Goal: Communication & Community: Contribute content

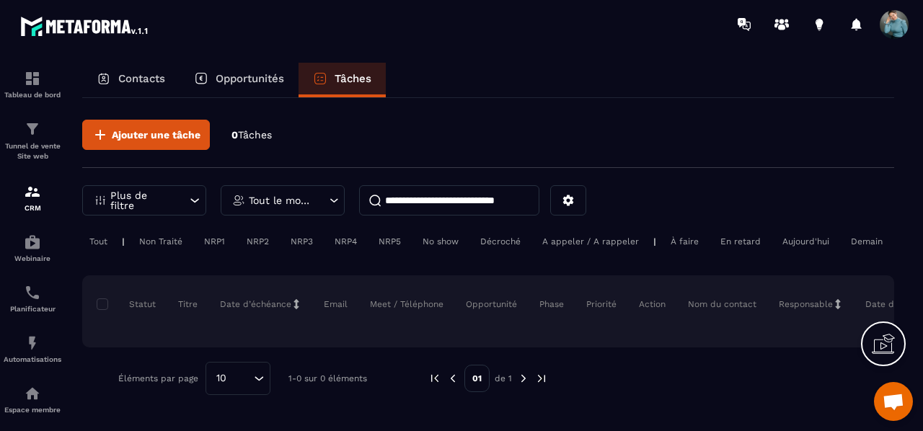
click at [133, 79] on p "Contacts" at bounding box center [141, 78] width 47 height 13
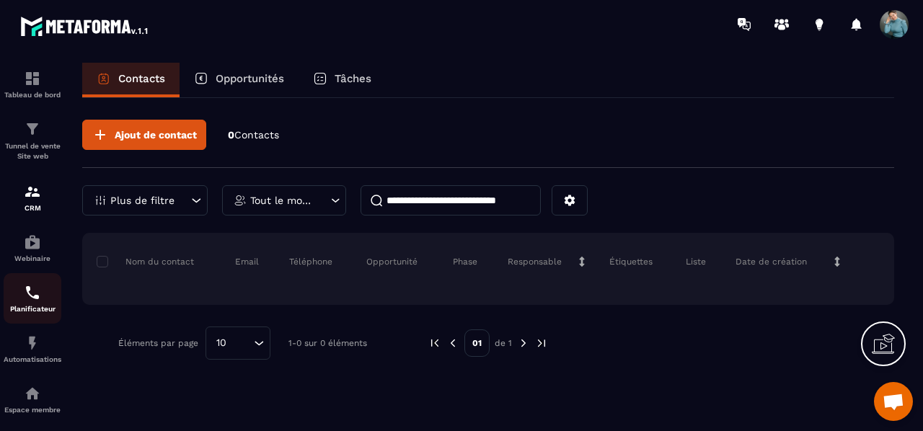
click at [32, 309] on p "Planificateur" at bounding box center [33, 309] width 58 height 8
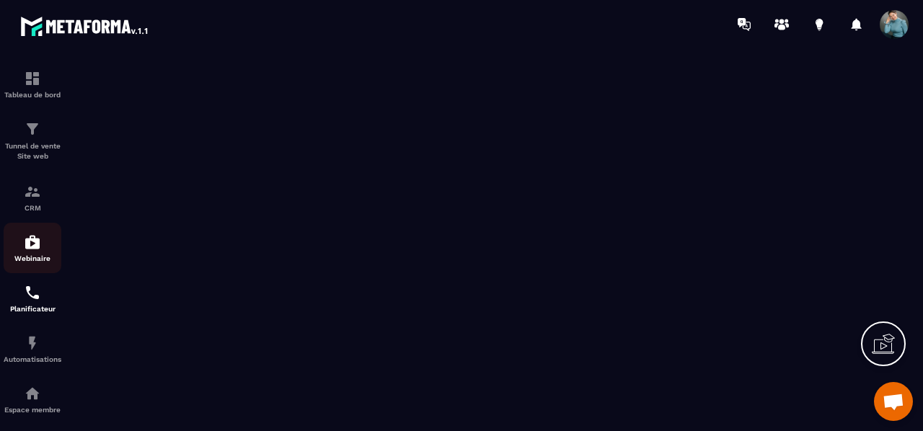
click at [33, 254] on div "Webinaire" at bounding box center [33, 248] width 58 height 29
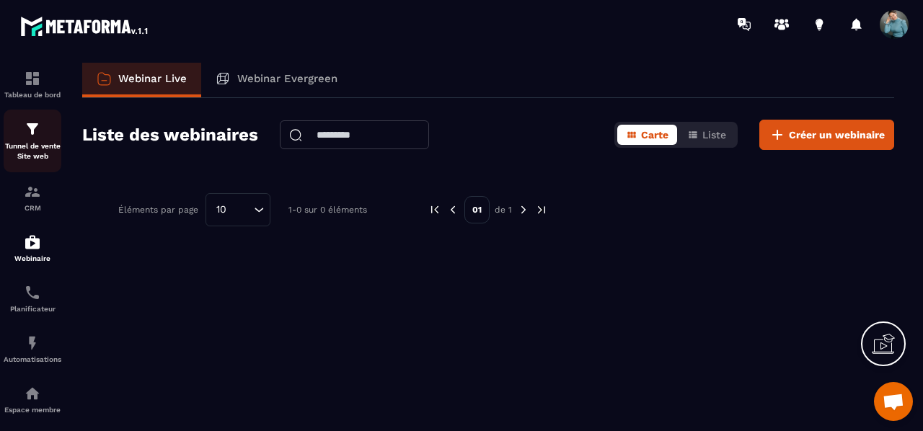
click at [29, 145] on p "Tunnel de vente Site web" at bounding box center [33, 151] width 58 height 20
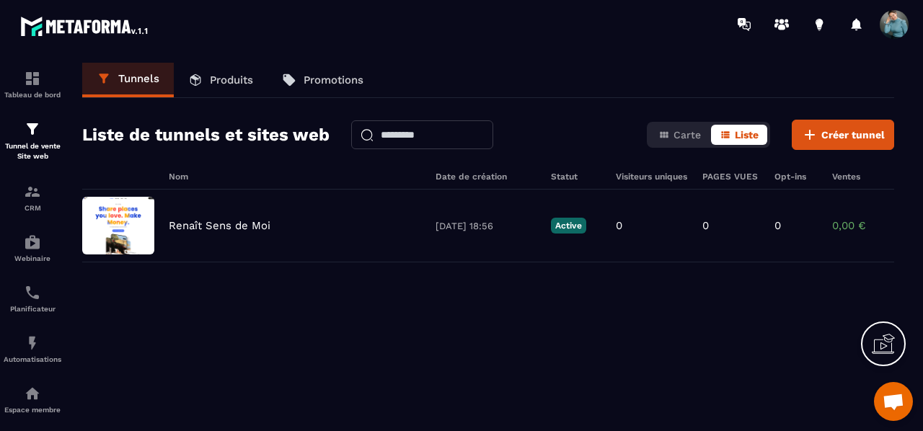
click at [887, 351] on icon at bounding box center [882, 343] width 23 height 23
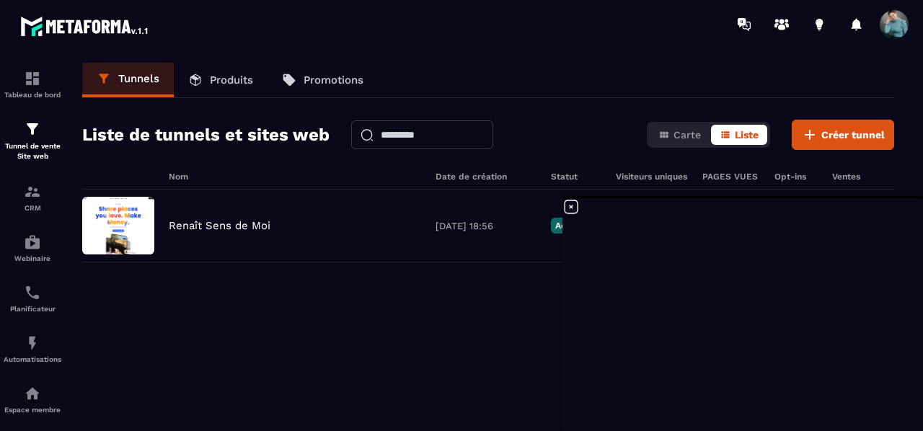
click at [570, 204] on icon at bounding box center [570, 206] width 17 height 17
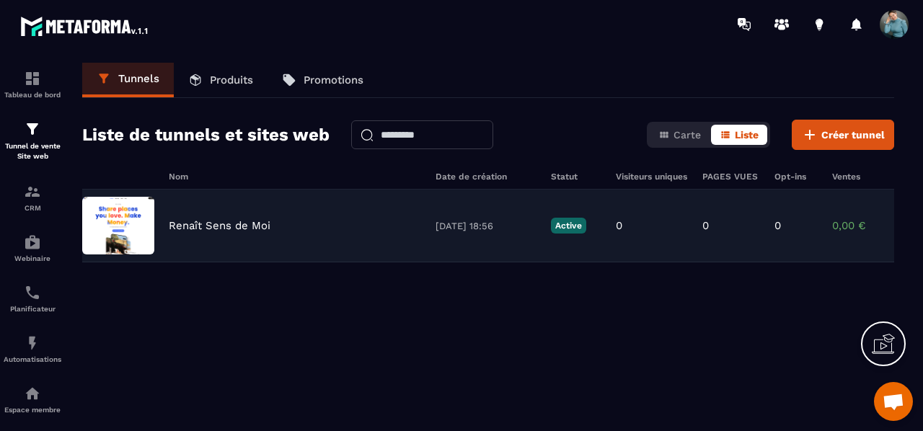
click at [118, 231] on img at bounding box center [118, 226] width 72 height 58
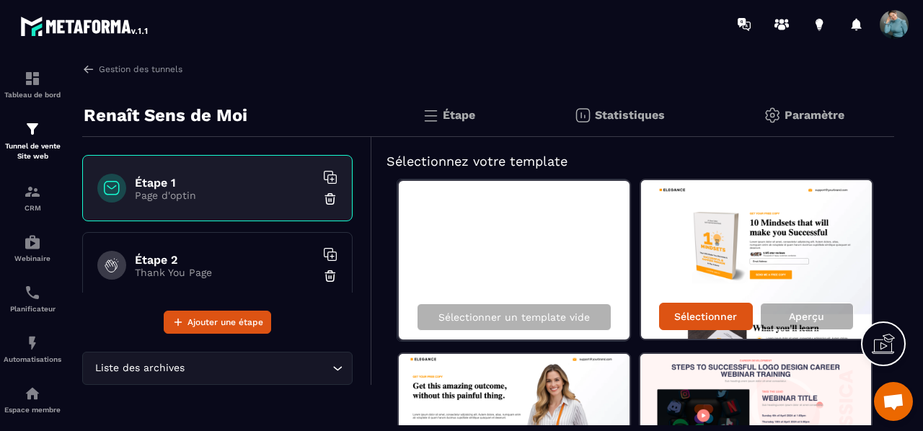
click at [323, 198] on img at bounding box center [330, 199] width 14 height 14
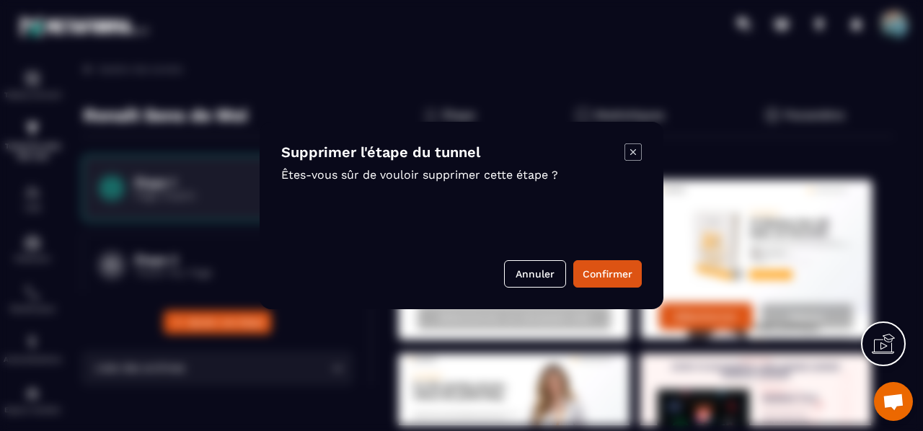
click at [631, 148] on icon "Modal window" at bounding box center [632, 151] width 17 height 17
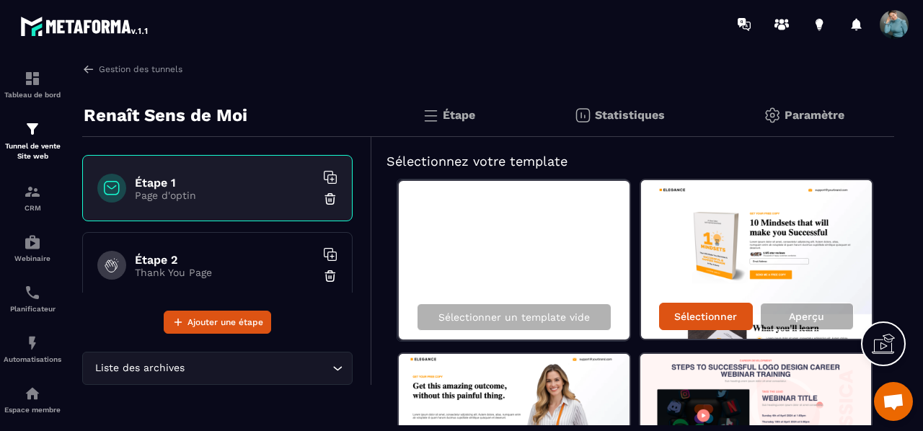
click at [922, 355] on section "Tableau de bord Tunnel de vente Site web CRM Webinaire Planificateur Automatisa…" at bounding box center [461, 243] width 923 height 391
click at [453, 117] on p "Étape" at bounding box center [459, 115] width 32 height 14
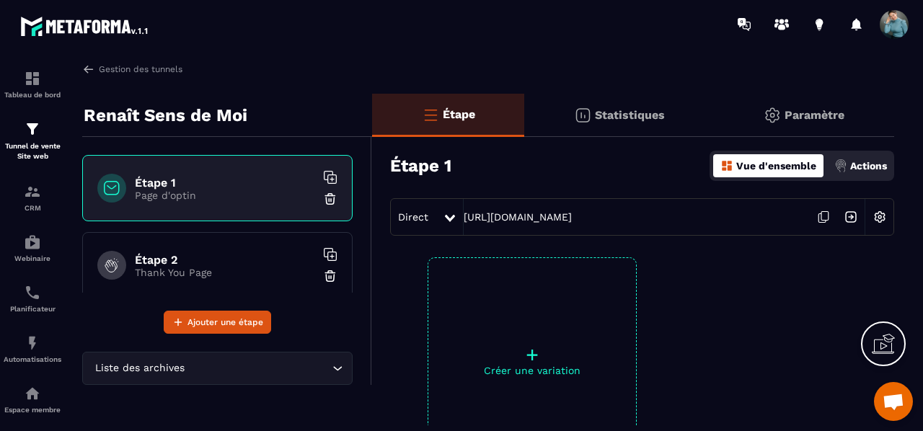
click at [862, 168] on p "Actions" at bounding box center [868, 166] width 37 height 12
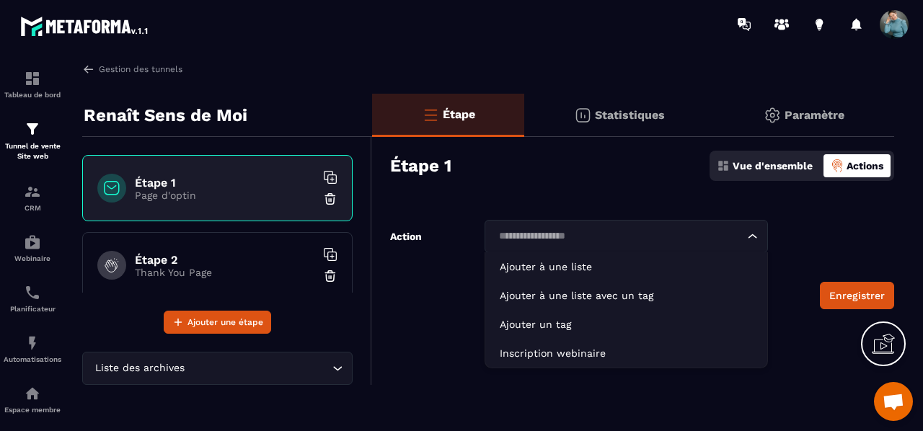
click at [761, 229] on div "Loading..." at bounding box center [625, 236] width 283 height 33
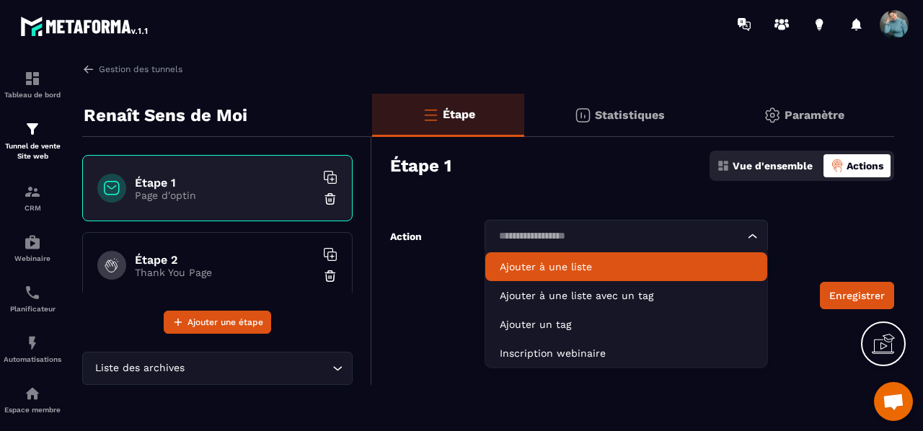
click at [590, 42] on div at bounding box center [545, 24] width 753 height 48
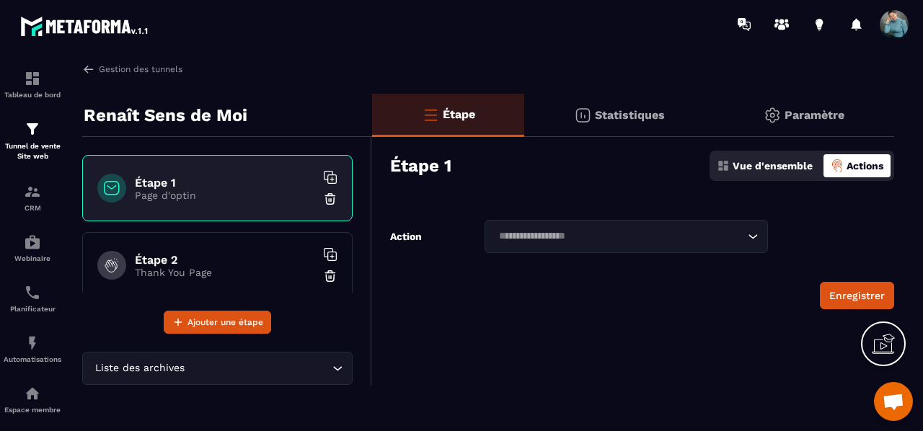
click at [862, 164] on p "Actions" at bounding box center [864, 166] width 37 height 12
click at [856, 154] on div "Vue d'ensemble Actions" at bounding box center [801, 166] width 185 height 30
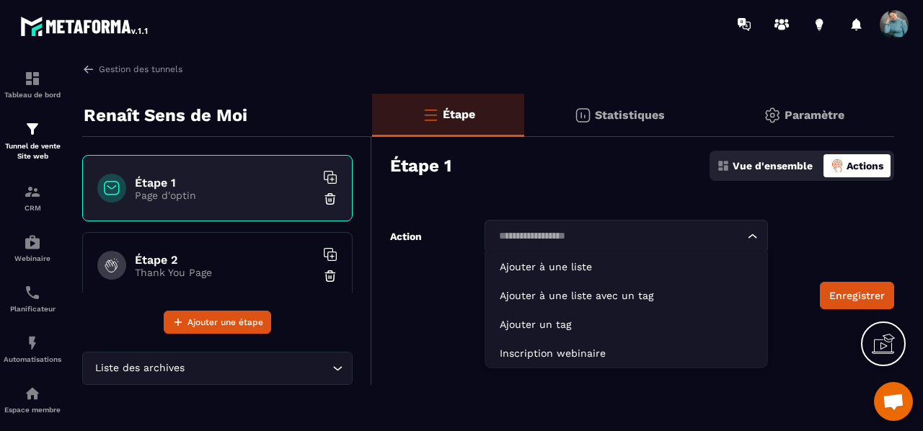
click at [760, 228] on div "Loading..." at bounding box center [625, 236] width 283 height 33
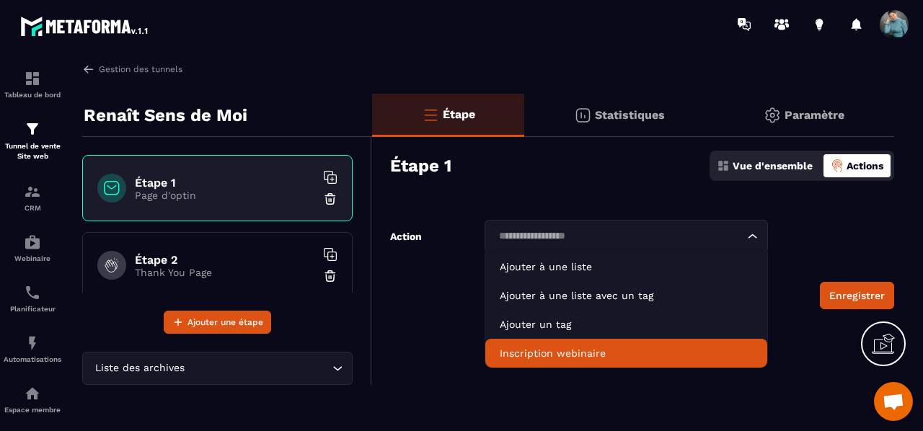
click at [669, 361] on li "Inscription webinaire" at bounding box center [626, 353] width 282 height 29
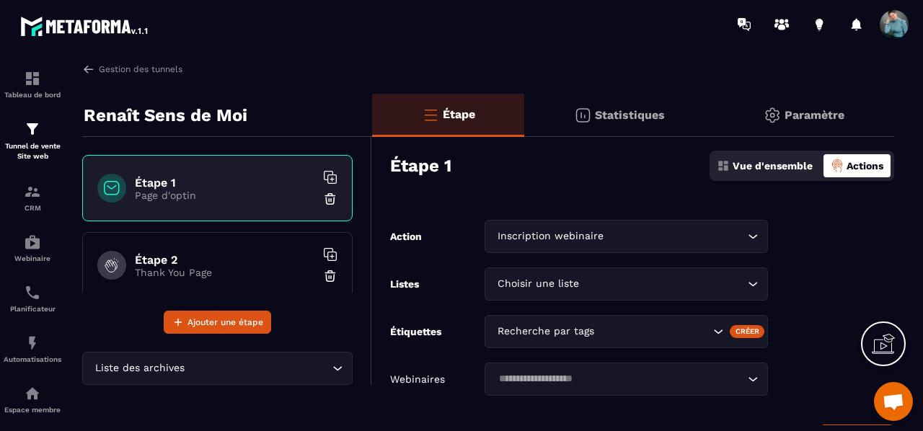
click at [666, 76] on div "Gestion des tunnels Renaît Sens de Moi Étape 1 Page d'optin Étape 2 Thank You P…" at bounding box center [488, 244] width 840 height 363
click at [46, 141] on div "Tunnel de vente Site web" at bounding box center [33, 140] width 58 height 41
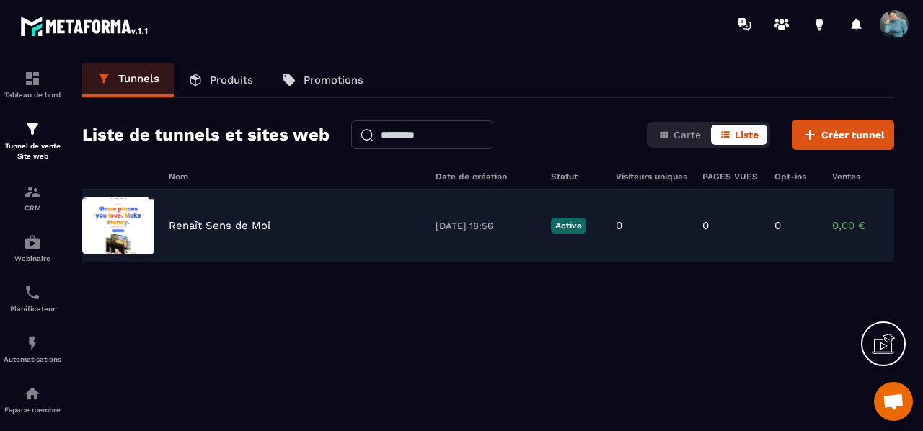
drag, startPoint x: 76, startPoint y: 211, endPoint x: 378, endPoint y: 227, distance: 303.2
click at [378, 227] on div "Renaît Sens de Moi" at bounding box center [295, 225] width 252 height 13
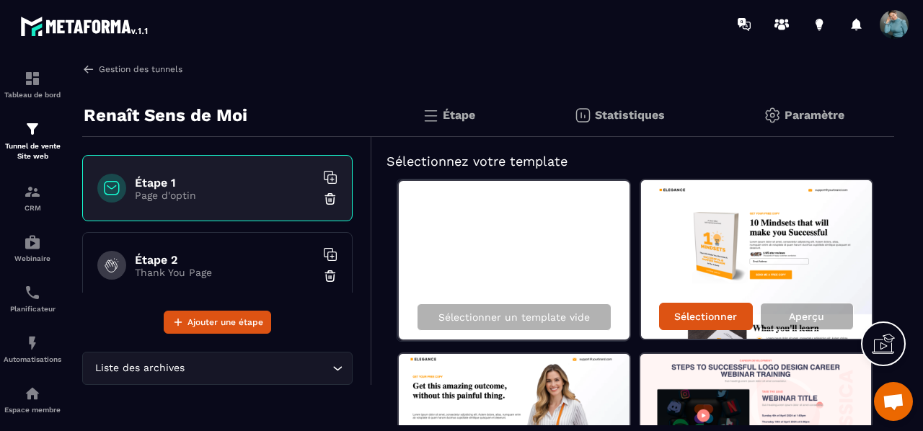
click at [87, 68] on img at bounding box center [88, 69] width 13 height 13
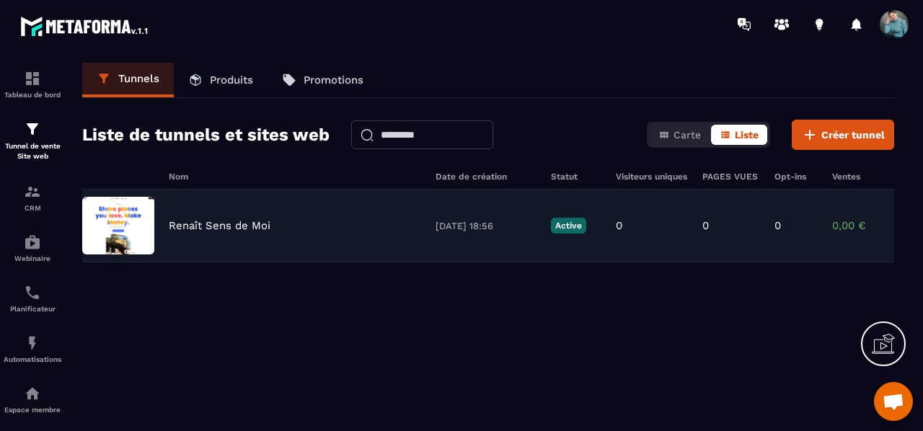
click at [560, 226] on p "Active" at bounding box center [568, 226] width 35 height 16
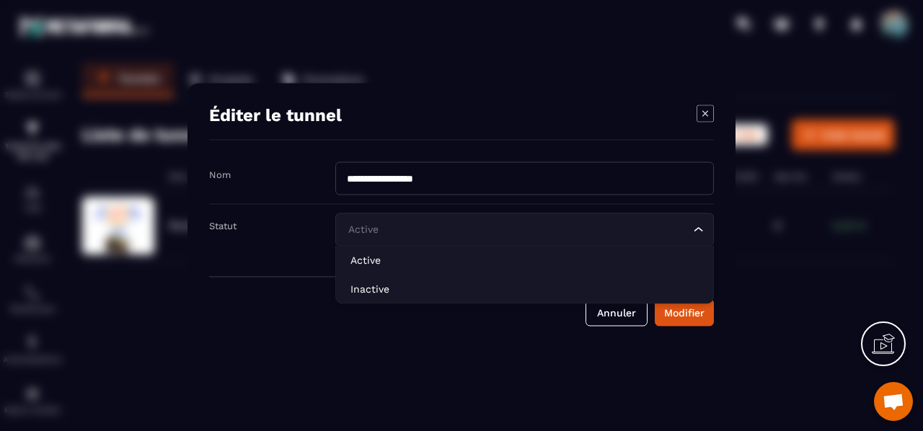
click at [698, 233] on icon "Search for option" at bounding box center [698, 230] width 14 height 14
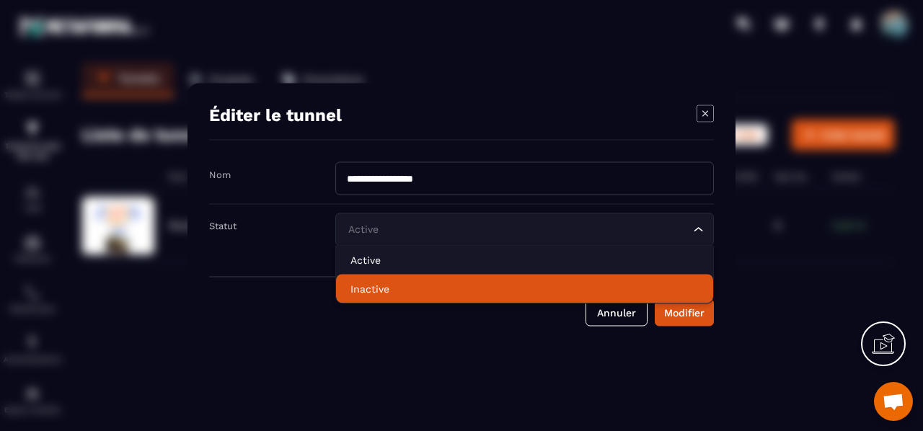
click at [448, 293] on p "Inactive" at bounding box center [524, 289] width 348 height 14
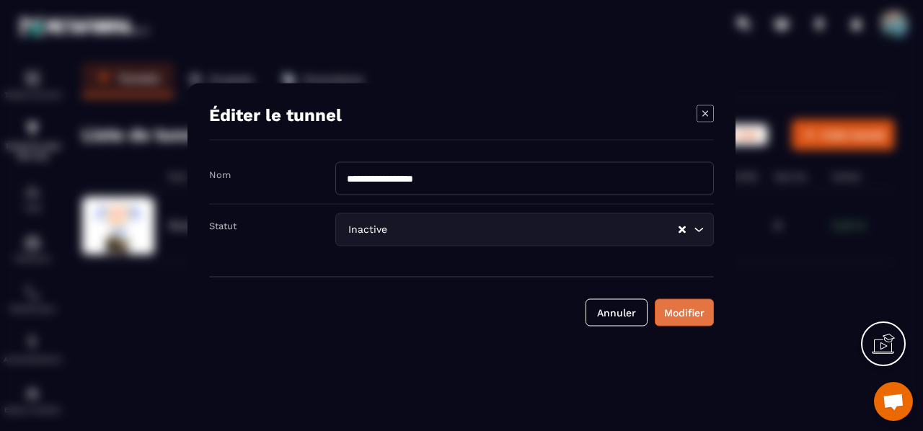
click at [688, 319] on div "Modifier" at bounding box center [684, 313] width 40 height 14
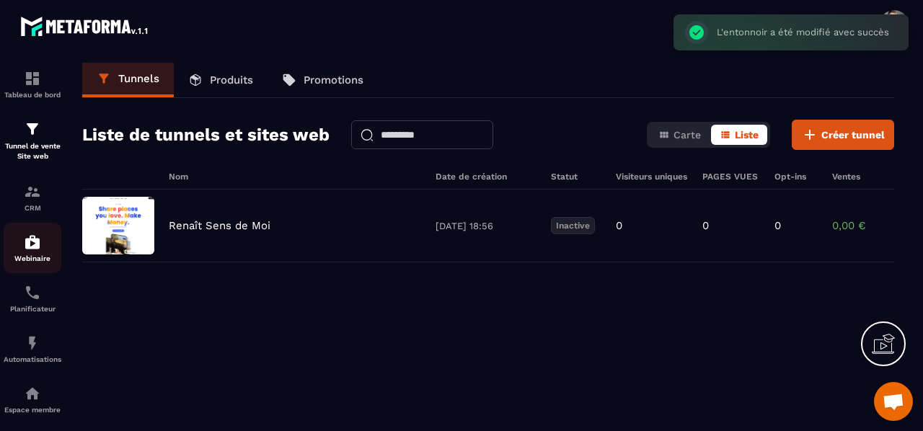
click at [30, 251] on img at bounding box center [32, 242] width 17 height 17
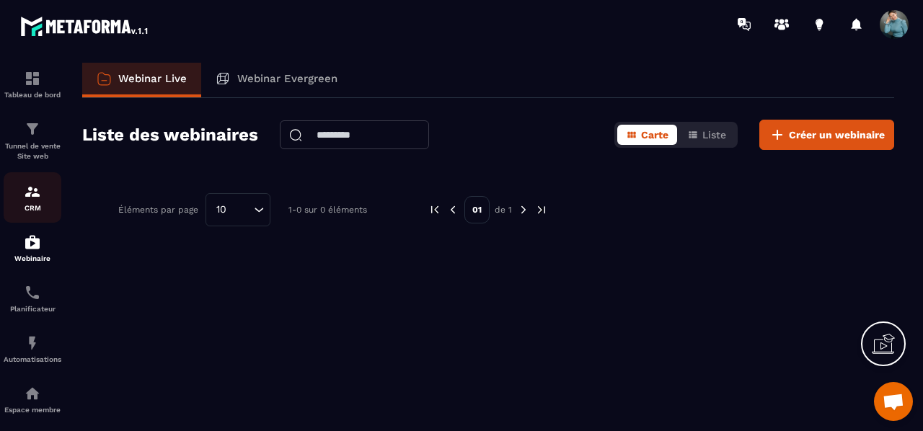
click at [35, 197] on img at bounding box center [32, 191] width 17 height 17
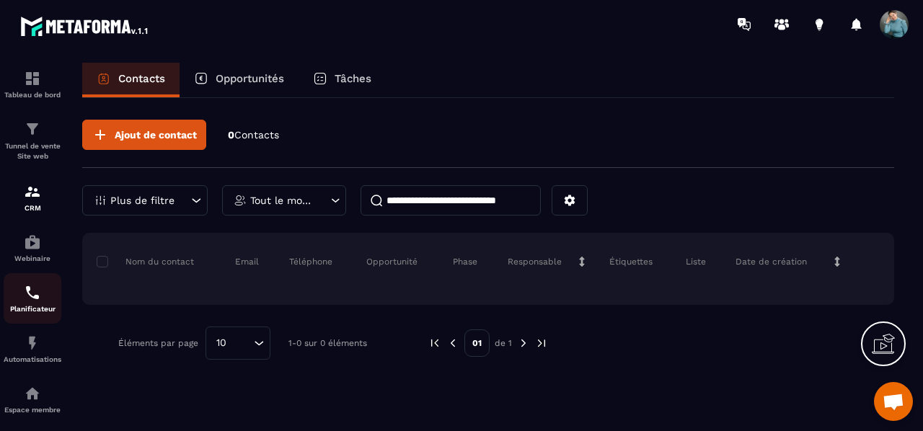
click at [32, 313] on p "Planificateur" at bounding box center [33, 309] width 58 height 8
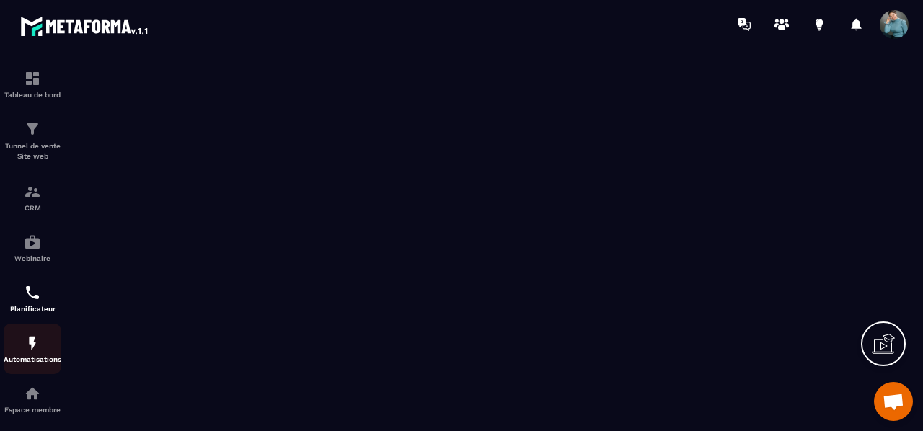
click at [38, 352] on img at bounding box center [32, 342] width 17 height 17
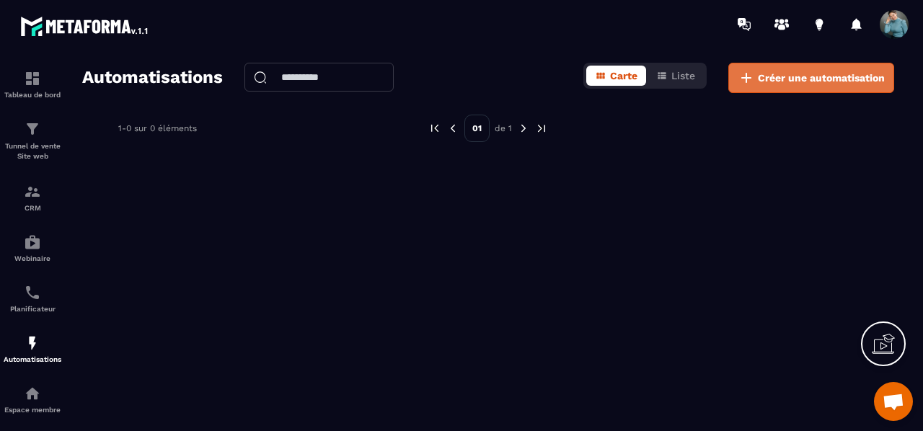
click at [765, 71] on span "Créer une automatisation" at bounding box center [821, 78] width 127 height 14
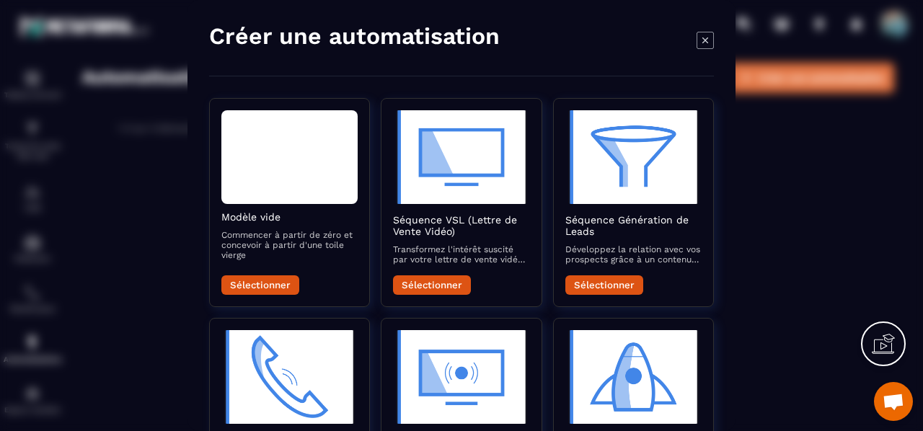
click at [765, 71] on div "Modal window" at bounding box center [461, 215] width 923 height 431
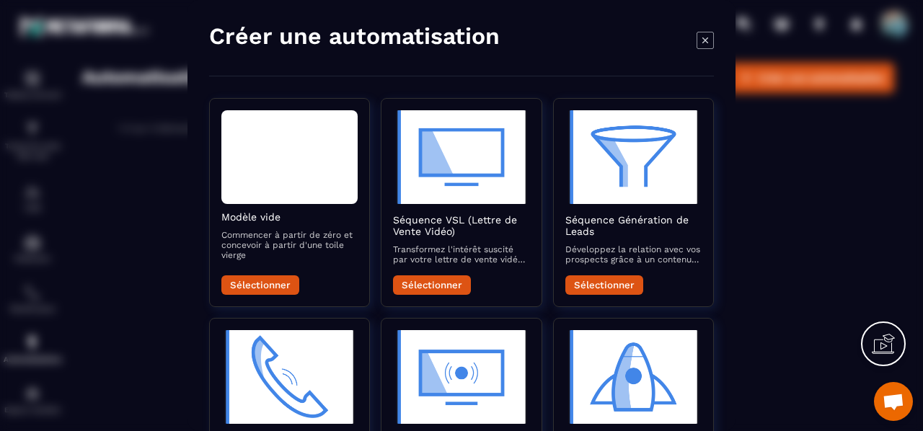
click at [917, 288] on div "Modal window" at bounding box center [461, 215] width 923 height 431
click at [757, 351] on div "Modal window" at bounding box center [461, 215] width 923 height 431
click at [757, 350] on div "Modal window" at bounding box center [461, 215] width 923 height 431
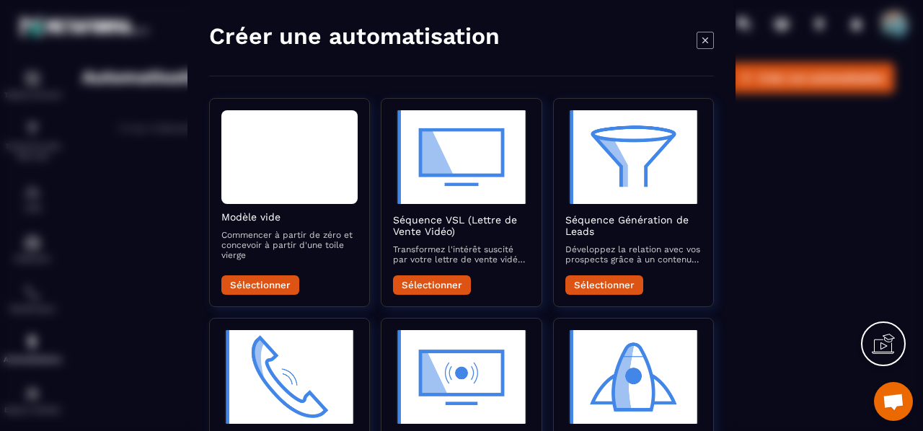
click at [757, 350] on div "Modal window" at bounding box center [461, 215] width 923 height 431
click at [787, 295] on div "Modal window" at bounding box center [461, 215] width 923 height 431
drag, startPoint x: 787, startPoint y: 295, endPoint x: 775, endPoint y: 156, distance: 138.9
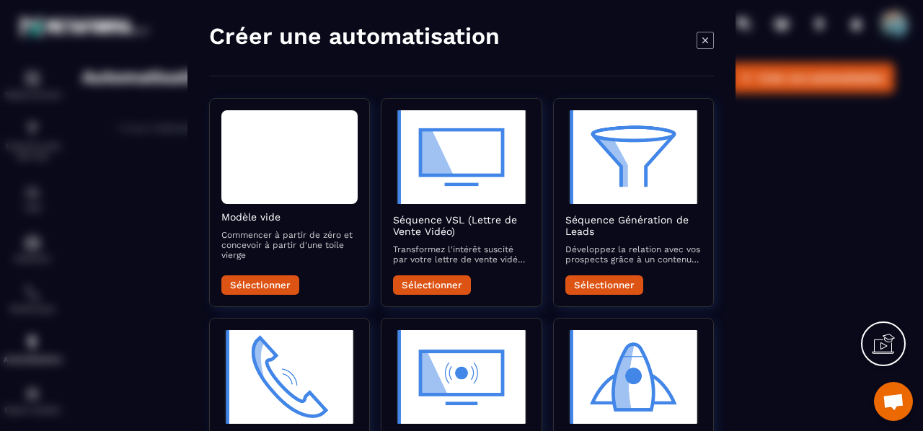
click at [775, 156] on div "Modal window" at bounding box center [461, 215] width 923 height 431
click at [709, 30] on div "Modal window" at bounding box center [704, 42] width 17 height 40
click at [710, 40] on icon "Modal window" at bounding box center [704, 39] width 17 height 17
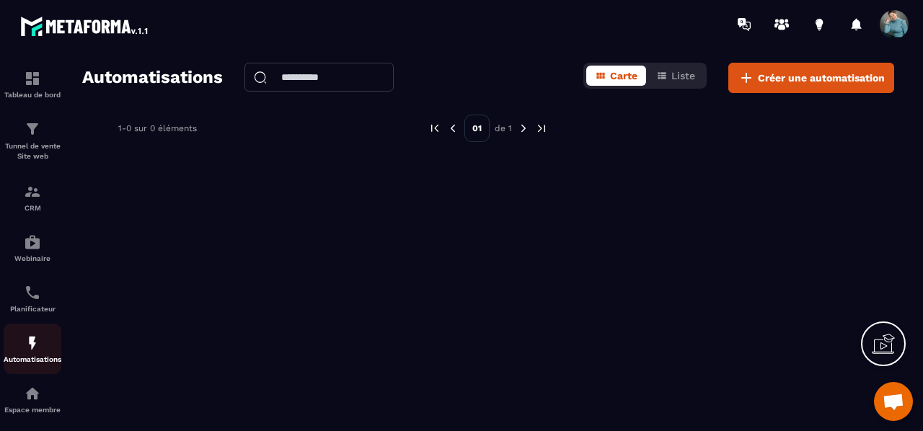
click at [39, 352] on img at bounding box center [32, 342] width 17 height 17
drag, startPoint x: 701, startPoint y: 418, endPoint x: 685, endPoint y: 164, distance: 254.2
click at [685, 164] on div "Automatisations Carte Liste Créer une automatisation 1-0 sur 0 éléments 01 de 1" at bounding box center [488, 244] width 840 height 363
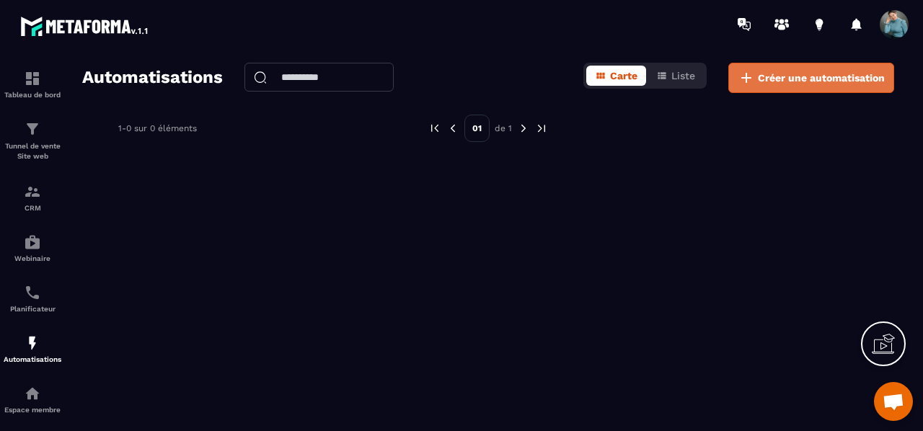
click at [832, 79] on span "Créer une automatisation" at bounding box center [821, 78] width 127 height 14
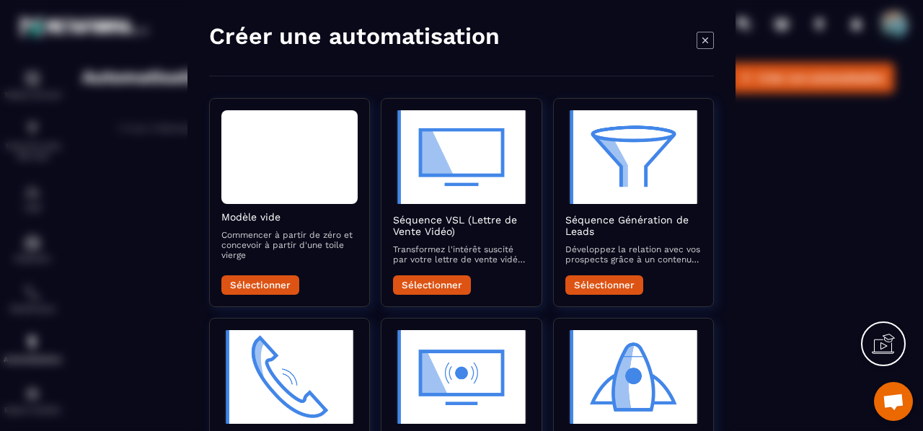
drag, startPoint x: 780, startPoint y: 350, endPoint x: 748, endPoint y: 172, distance: 180.8
click at [748, 172] on div "Modal window" at bounding box center [461, 215] width 923 height 431
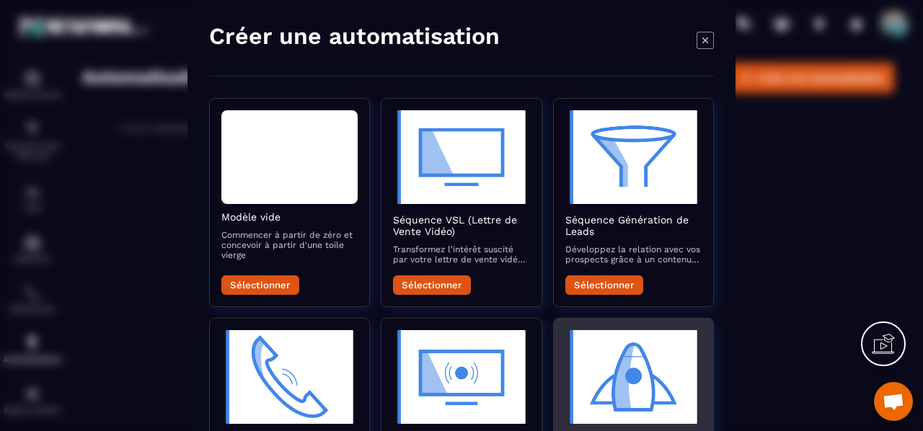
click at [710, 330] on div "Séquence Lancement / Promo Générez de l'engouement pour vos lancements et promo…" at bounding box center [633, 422] width 161 height 209
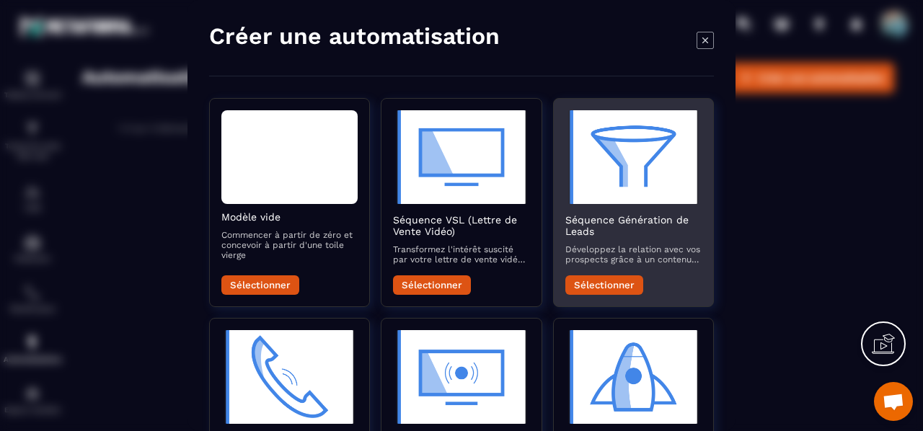
drag, startPoint x: 712, startPoint y: 331, endPoint x: 695, endPoint y: 152, distance: 179.6
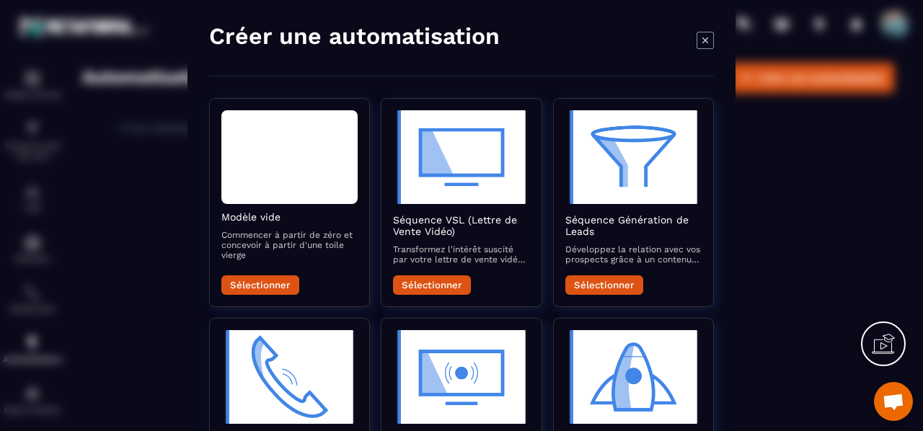
drag, startPoint x: 695, startPoint y: 152, endPoint x: 790, endPoint y: 121, distance: 100.1
click at [790, 121] on div "Modal window" at bounding box center [461, 215] width 923 height 431
click at [880, 345] on icon at bounding box center [887, 342] width 14 height 16
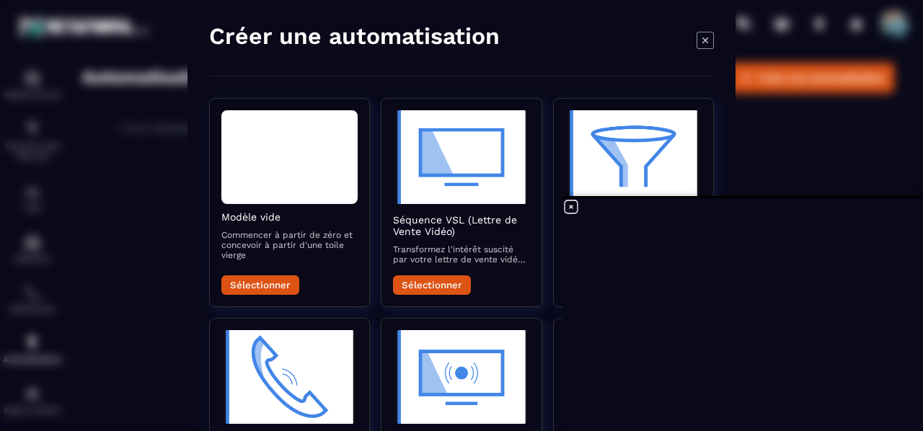
click at [835, 430] on iframe at bounding box center [461, 215] width 923 height 431
click at [566, 205] on icon at bounding box center [570, 206] width 17 height 17
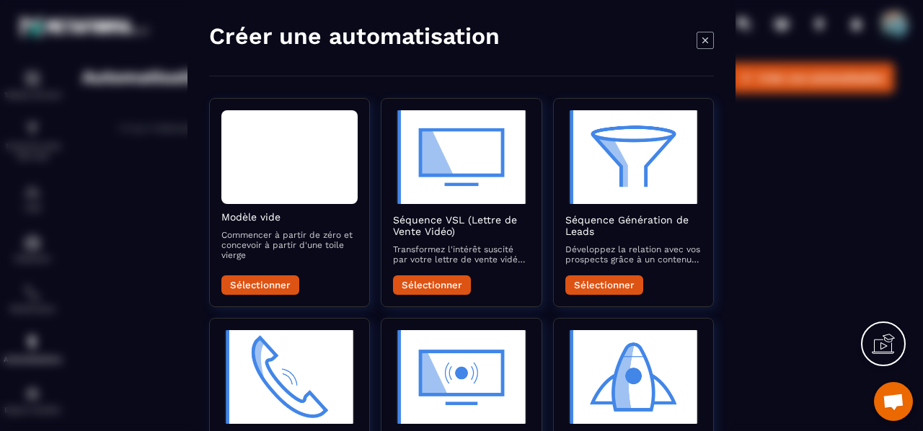
scroll to position [11, 0]
drag, startPoint x: 750, startPoint y: 337, endPoint x: 767, endPoint y: 200, distance: 138.8
click at [767, 200] on div "Modal window" at bounding box center [461, 215] width 923 height 431
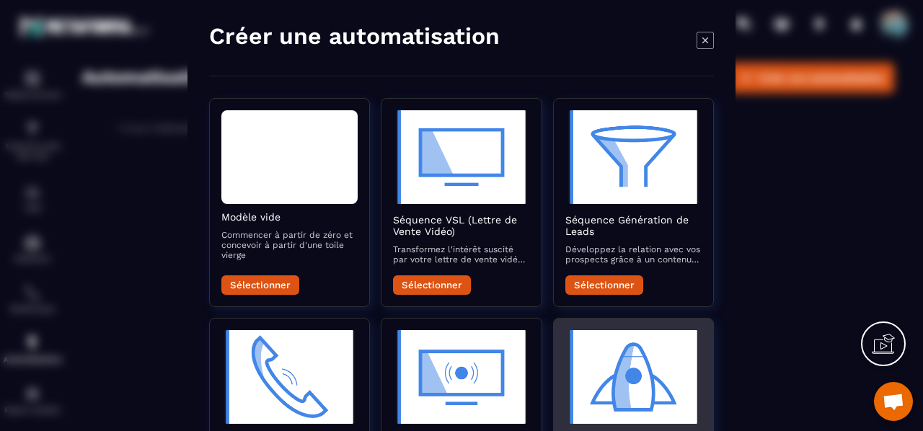
click at [621, 376] on img "Modal window" at bounding box center [633, 377] width 136 height 94
click at [621, 373] on img "Modal window" at bounding box center [633, 377] width 136 height 94
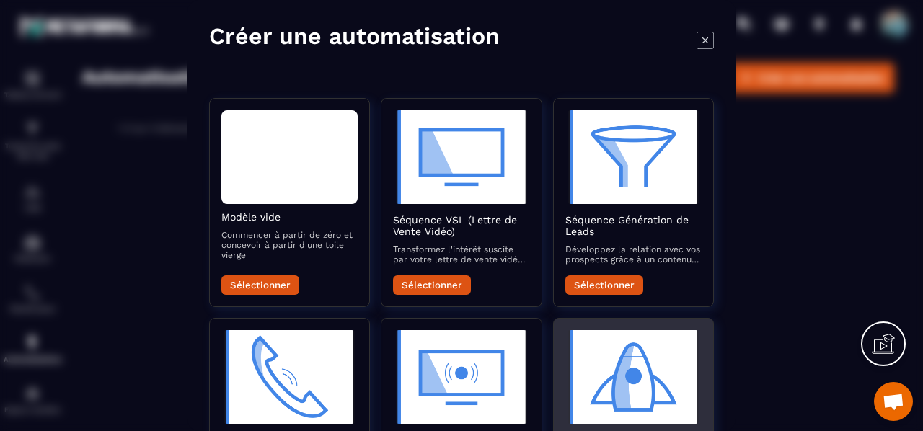
click at [621, 373] on img "Modal window" at bounding box center [633, 377] width 136 height 94
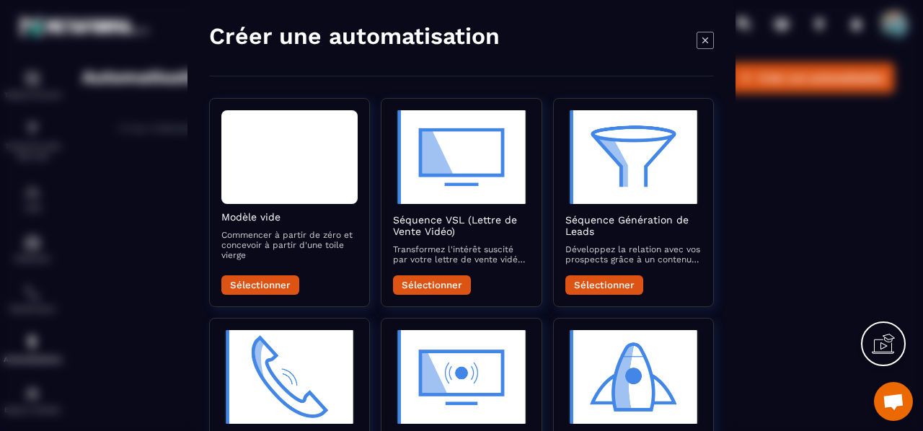
click at [761, 265] on div "Modal window" at bounding box center [461, 215] width 923 height 431
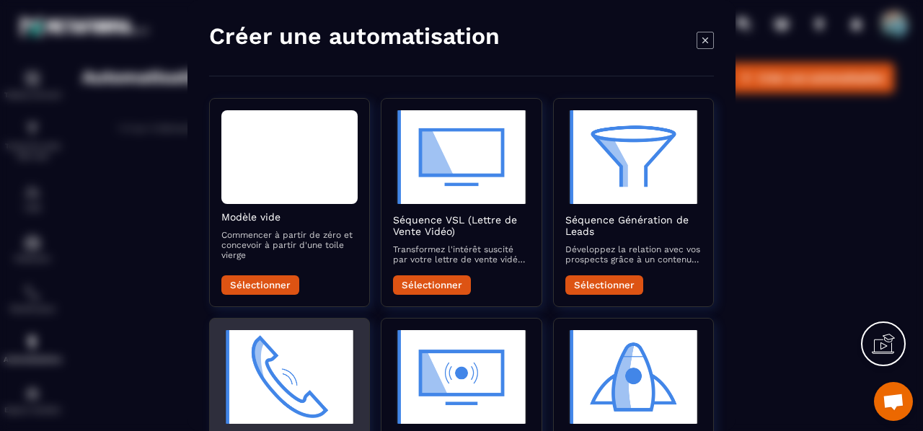
drag, startPoint x: 918, startPoint y: 409, endPoint x: 208, endPoint y: 315, distance: 715.6
click at [209, 318] on div "Séquence Appel Téléphonique Augmentez vos conversions avec une série d’e-mails …" at bounding box center [289, 422] width 161 height 209
click at [306, 351] on img "Modal window" at bounding box center [289, 377] width 136 height 94
click at [306, 350] on img "Modal window" at bounding box center [289, 377] width 136 height 94
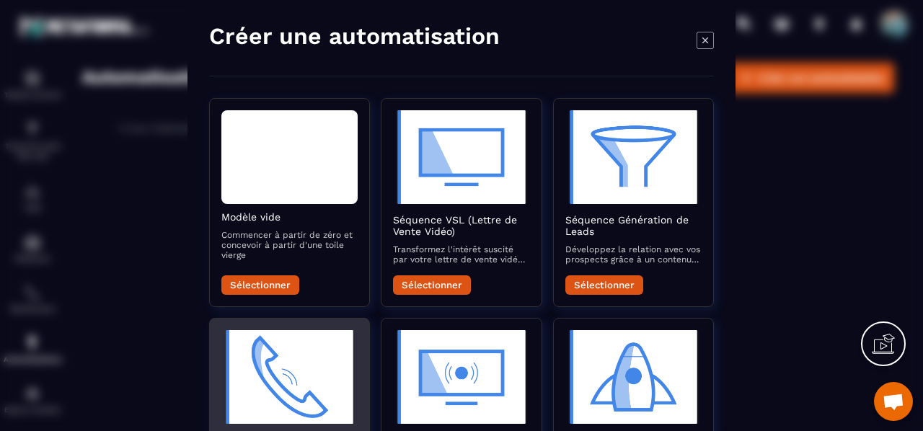
click at [306, 350] on img "Modal window" at bounding box center [289, 377] width 136 height 94
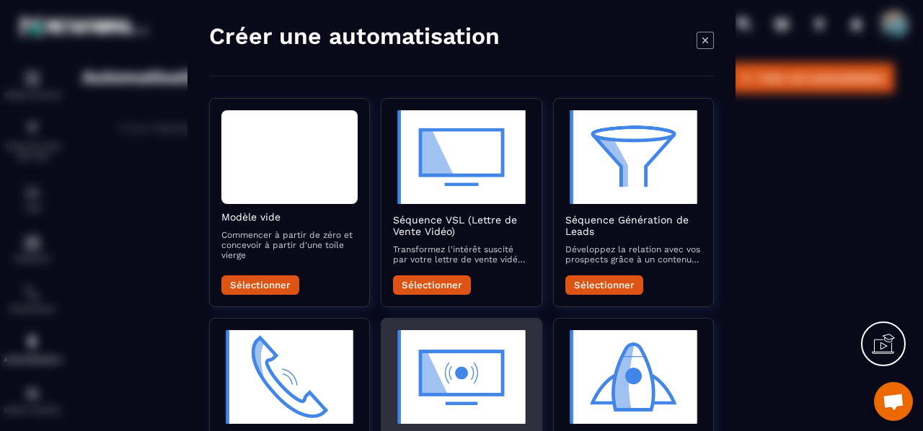
click at [481, 382] on img "Modal window" at bounding box center [461, 377] width 136 height 94
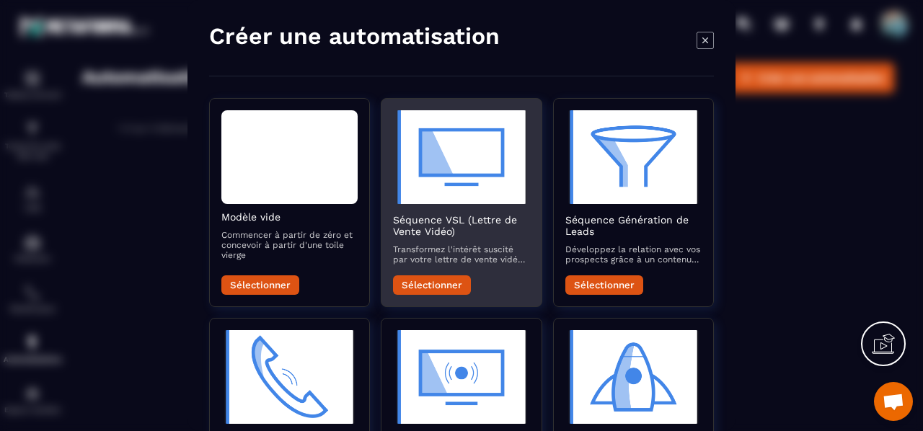
click at [441, 286] on div "Séquence VSL (Lettre de Vente Vidéo) Transformez l'intérêt suscité par votre le…" at bounding box center [461, 202] width 161 height 209
click at [441, 275] on button "Sélectionner" at bounding box center [432, 284] width 78 height 19
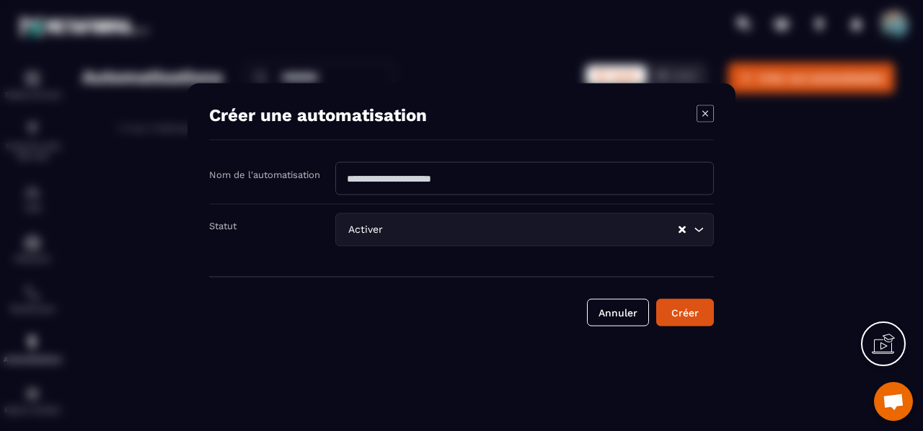
click at [810, 187] on div "Modal window" at bounding box center [461, 215] width 923 height 431
click at [708, 112] on icon "Modal window" at bounding box center [705, 113] width 6 height 6
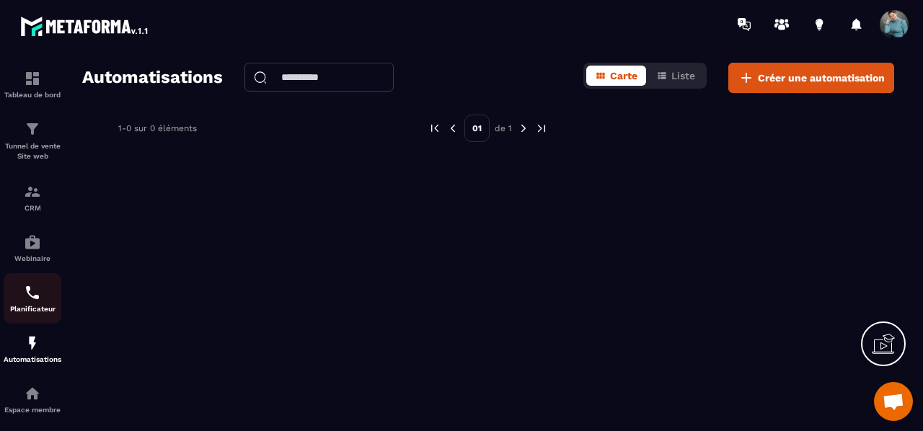
click at [32, 293] on img at bounding box center [32, 292] width 17 height 17
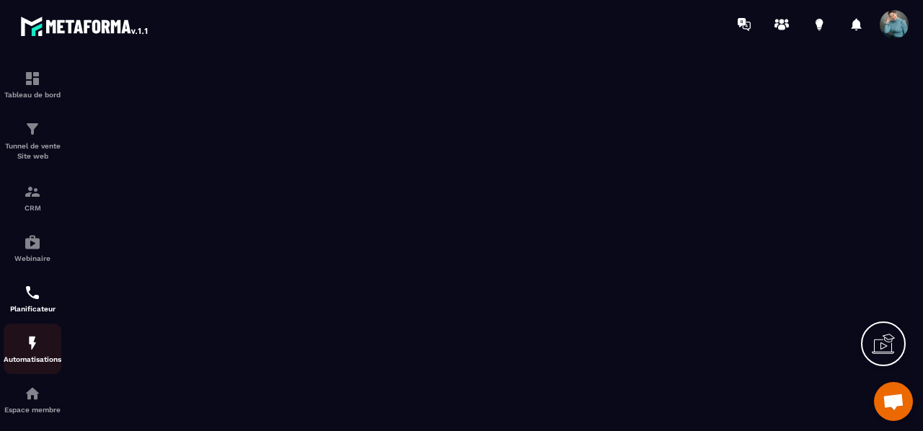
click at [30, 352] on img at bounding box center [32, 342] width 17 height 17
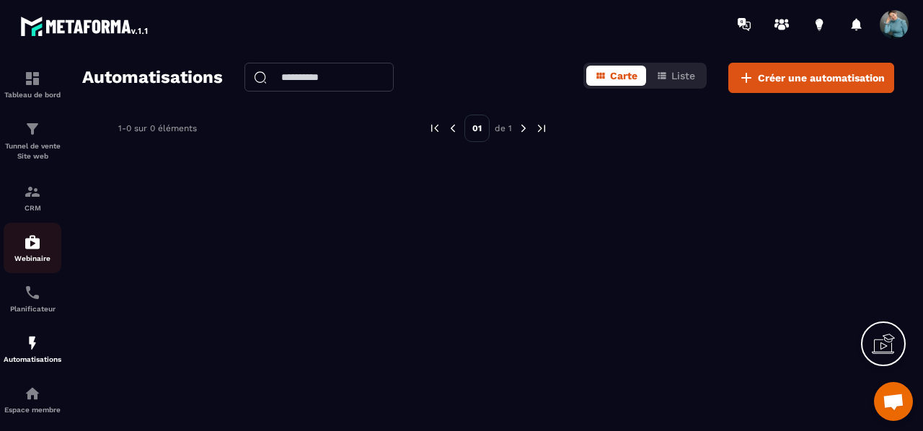
click at [25, 253] on div "Webinaire" at bounding box center [33, 248] width 58 height 29
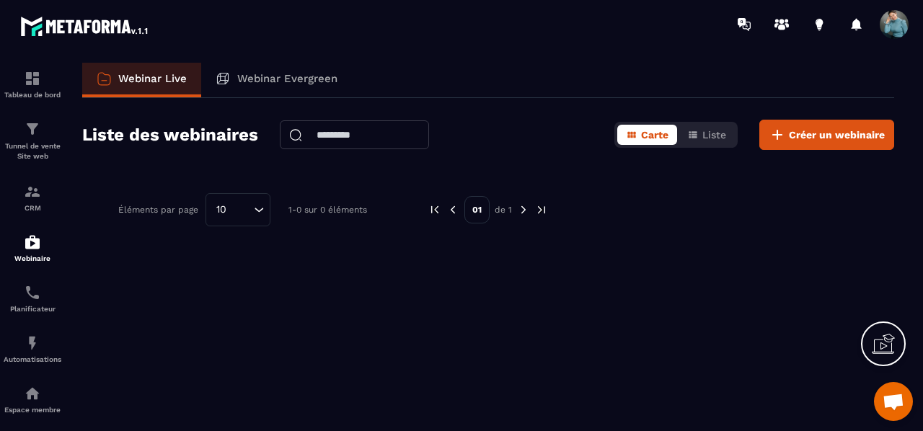
click at [921, 351] on section "Tableau de bord Tunnel de vente Site web CRM Webinaire Planificateur Automatisa…" at bounding box center [461, 243] width 923 height 391
click at [920, 380] on section "Tableau de bord Tunnel de vente Site web CRM Webinaire Planificateur Automatisa…" at bounding box center [461, 243] width 923 height 391
click at [26, 414] on p "Espace membre" at bounding box center [33, 410] width 58 height 8
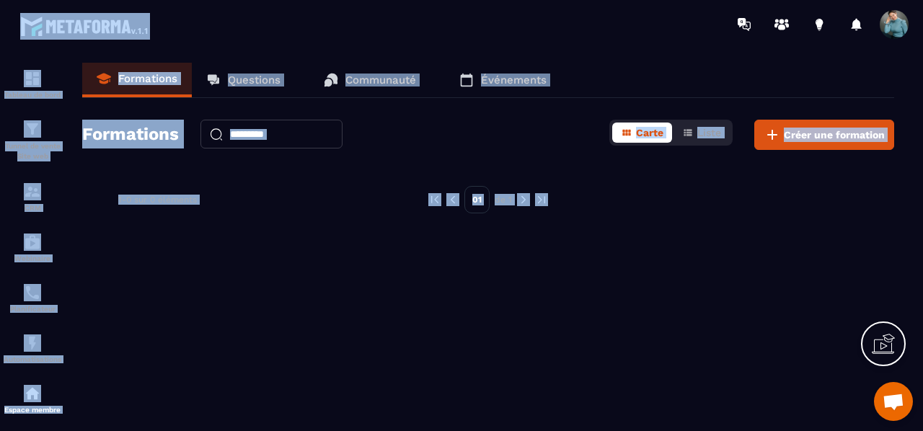
click at [321, 289] on div "Formations Questions Communauté Événements Formations Carte Liste Créer une for…" at bounding box center [488, 244] width 840 height 363
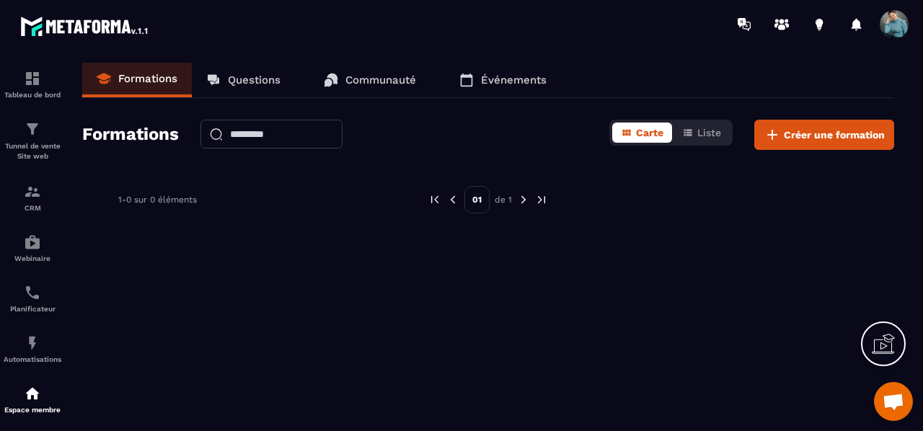
click at [265, 81] on p "Questions" at bounding box center [254, 80] width 53 height 13
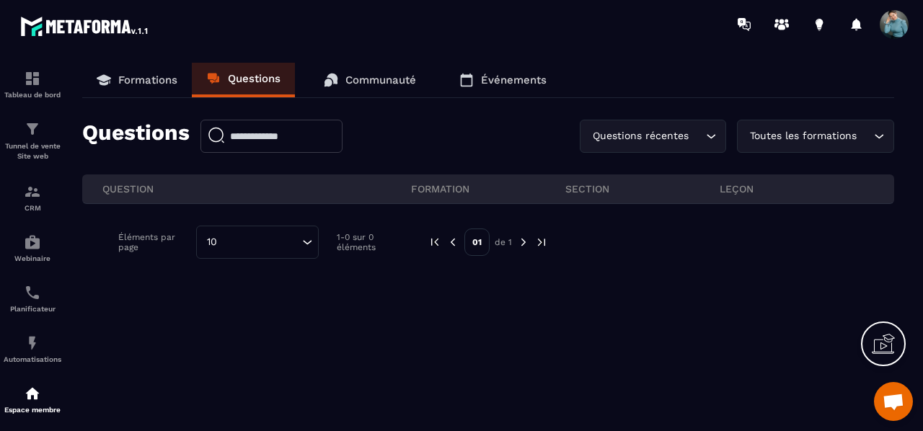
click at [370, 80] on p "Communauté" at bounding box center [380, 80] width 71 height 13
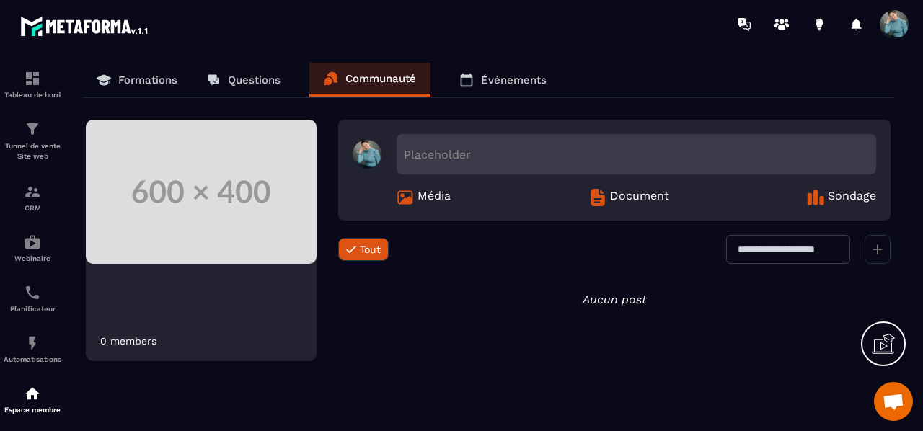
click at [242, 83] on p "Questions" at bounding box center [254, 80] width 53 height 13
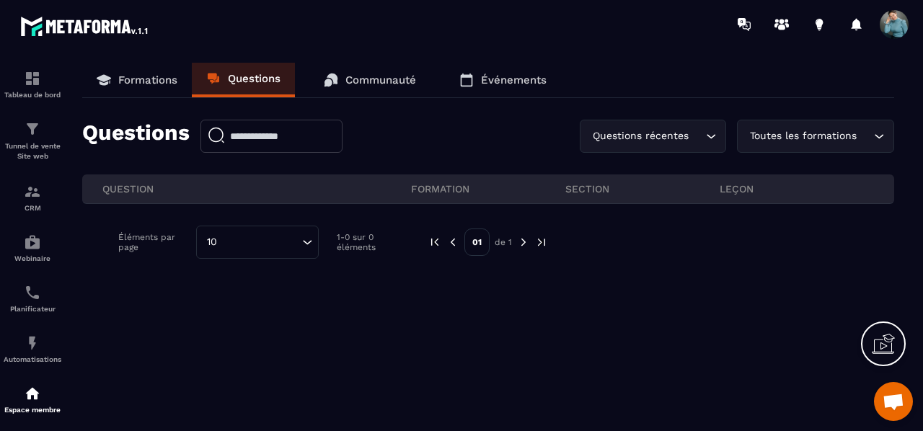
click at [644, 125] on div "Questions récentes Loading..." at bounding box center [653, 136] width 146 height 33
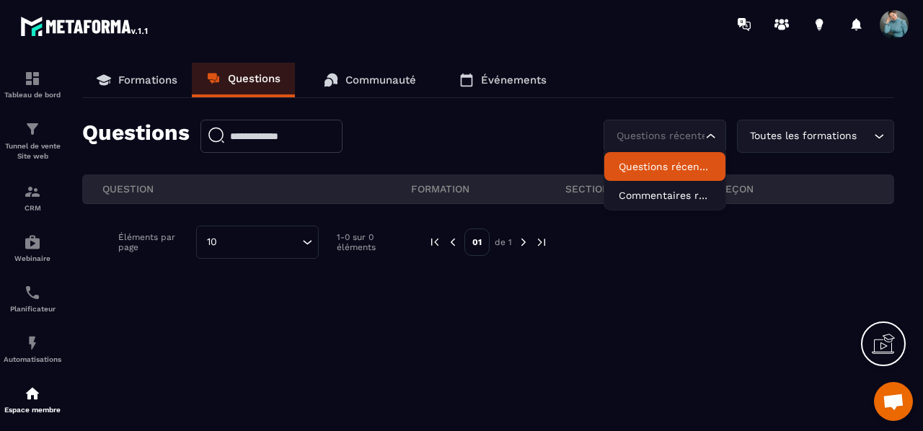
click at [657, 166] on p "Questions récentes" at bounding box center [664, 166] width 92 height 14
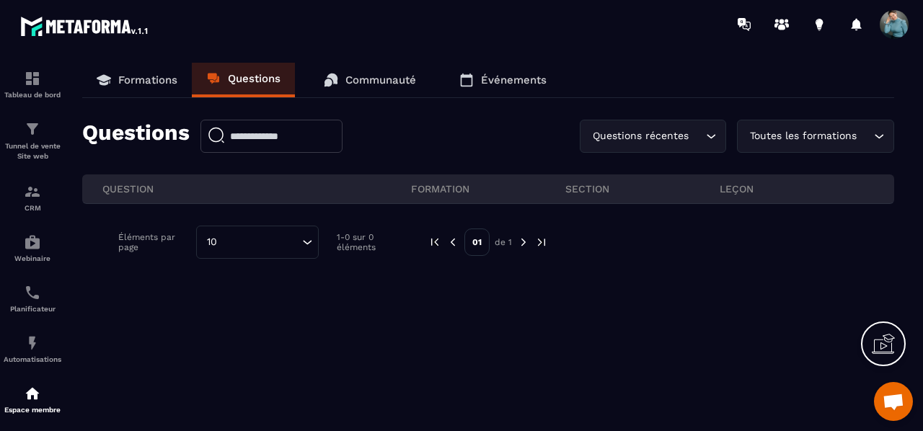
click at [374, 80] on p "Communauté" at bounding box center [380, 80] width 71 height 13
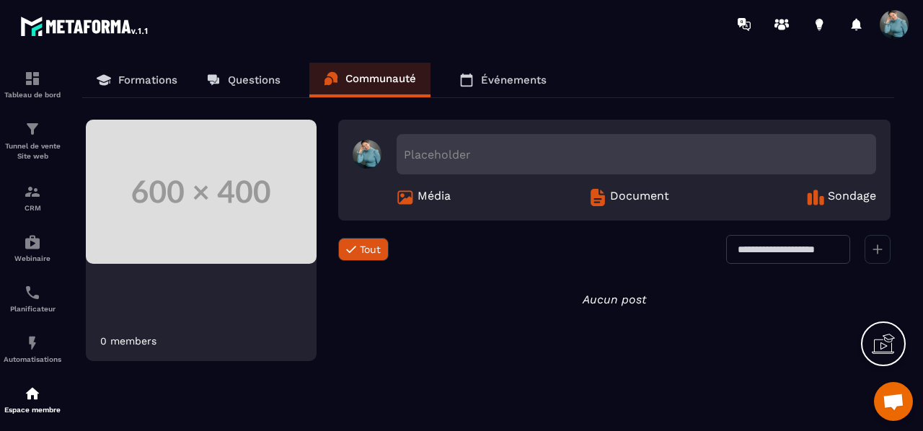
click at [518, 86] on p "Événements" at bounding box center [514, 80] width 66 height 13
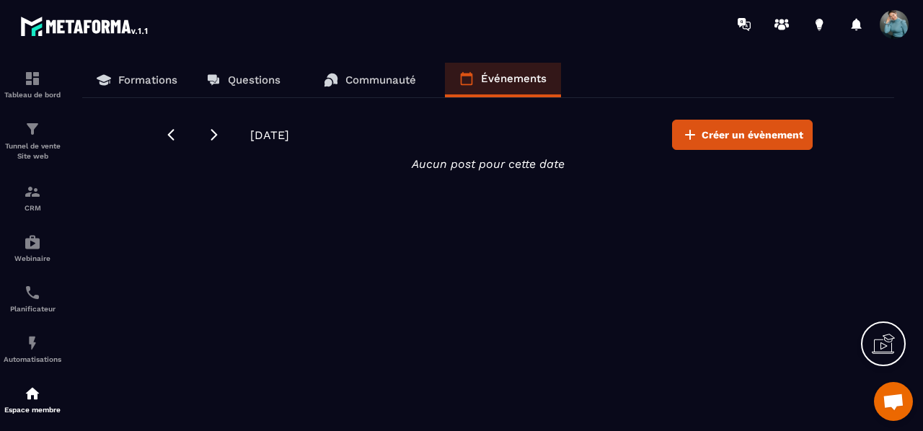
click at [356, 92] on link "Communauté" at bounding box center [369, 80] width 121 height 35
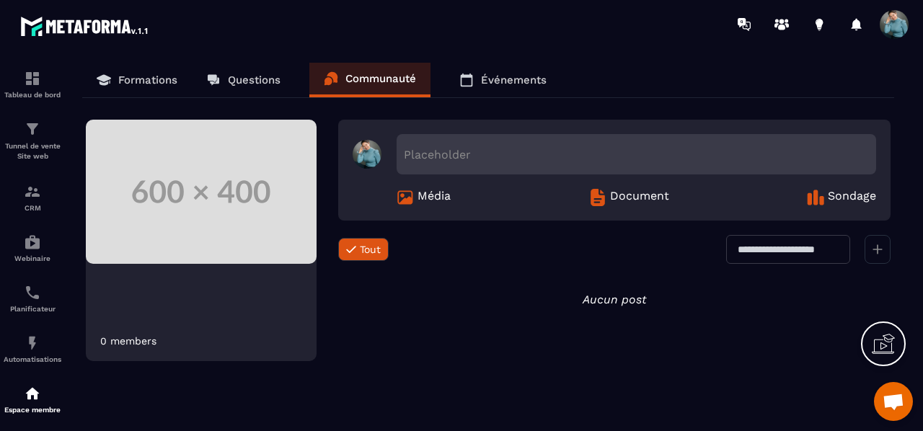
click at [881, 342] on icon at bounding box center [882, 343] width 23 height 23
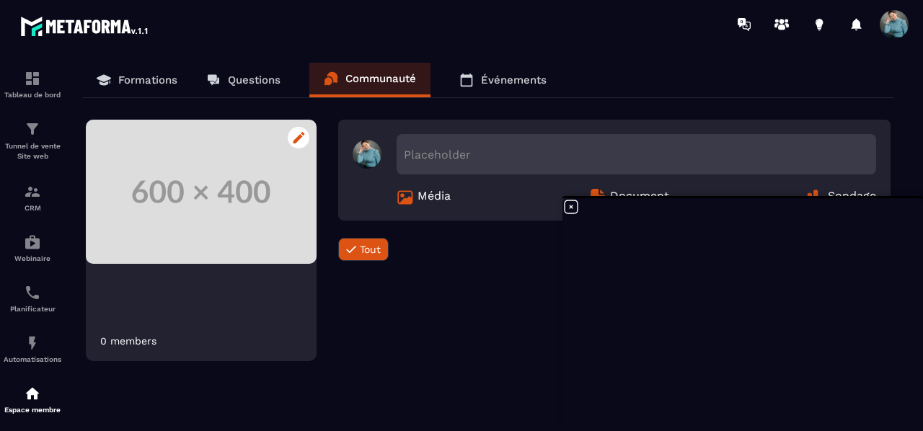
click at [262, 257] on img at bounding box center [201, 192] width 231 height 144
click at [301, 134] on icon at bounding box center [299, 138] width 12 height 12
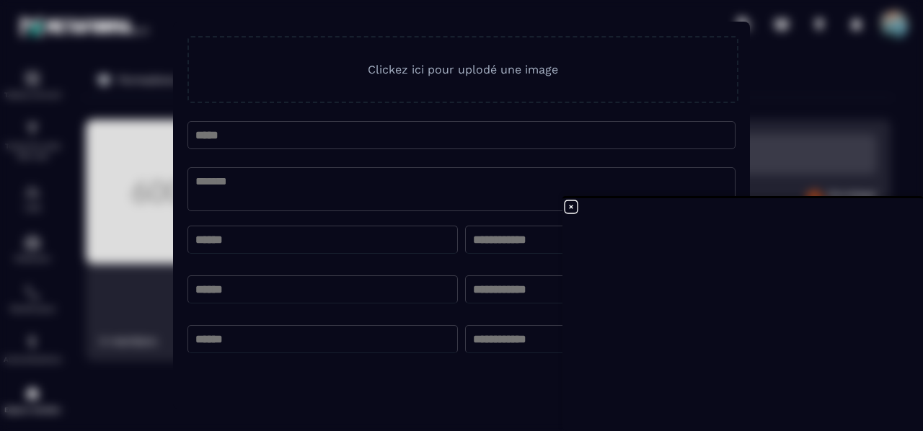
click at [319, 141] on input "Modal window" at bounding box center [461, 135] width 548 height 28
click at [393, 71] on span "Clickez ici pour uplodé une image" at bounding box center [463, 70] width 190 height 14
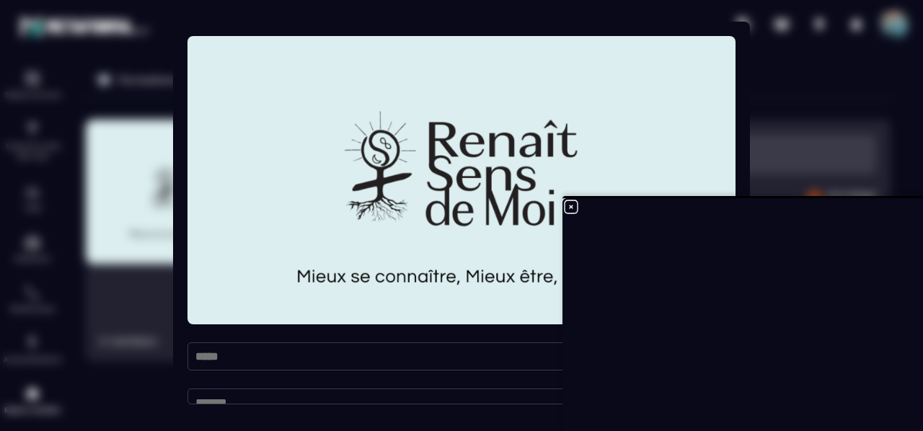
click at [291, 360] on input "Modal window" at bounding box center [461, 356] width 548 height 28
type input "*"
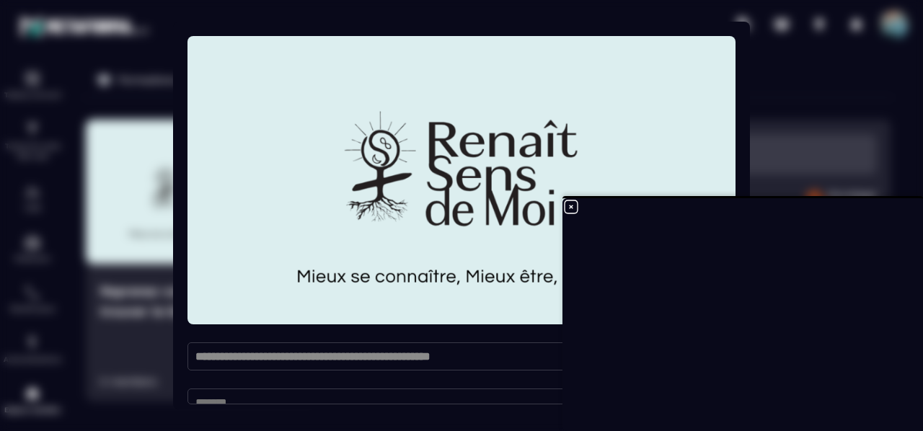
type input "**********"
click at [408, 388] on div "**********" at bounding box center [461, 215] width 548 height 359
click at [435, 403] on textarea "Modal window" at bounding box center [461, 397] width 548 height 16
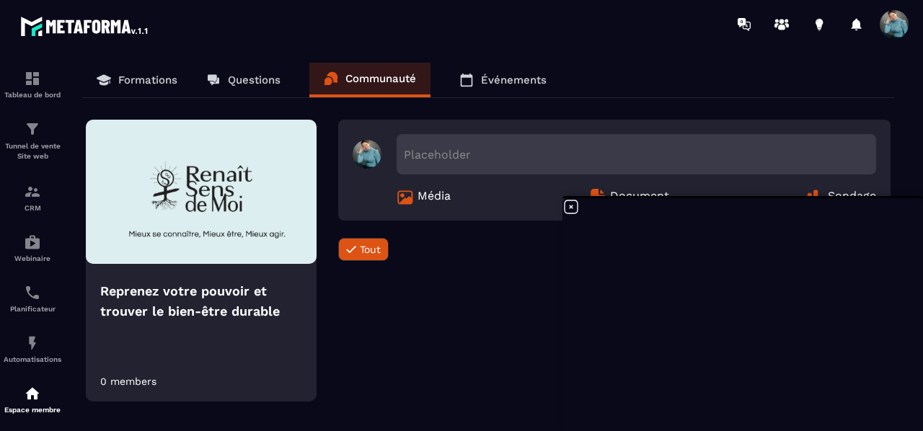
click at [241, 309] on h4 "Reprenez votre pouvoir et trouver le bien-être durable" at bounding box center [201, 301] width 202 height 40
click at [298, 139] on icon at bounding box center [299, 138] width 12 height 12
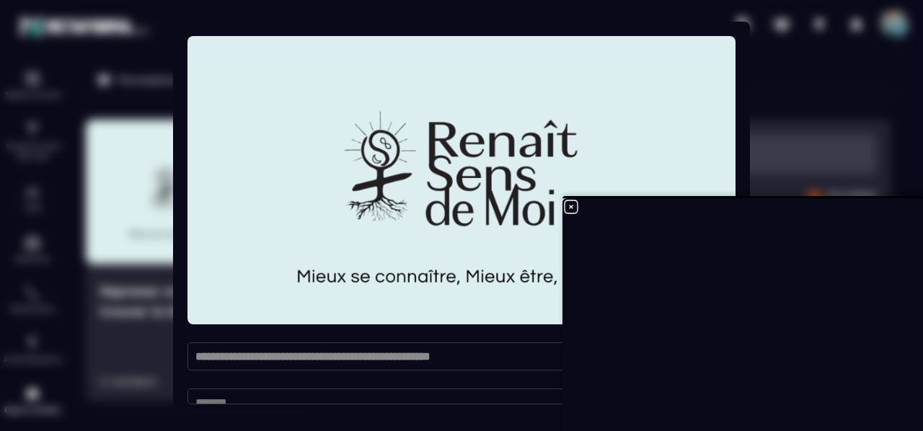
click at [296, 396] on textarea "Modal window" at bounding box center [461, 397] width 548 height 16
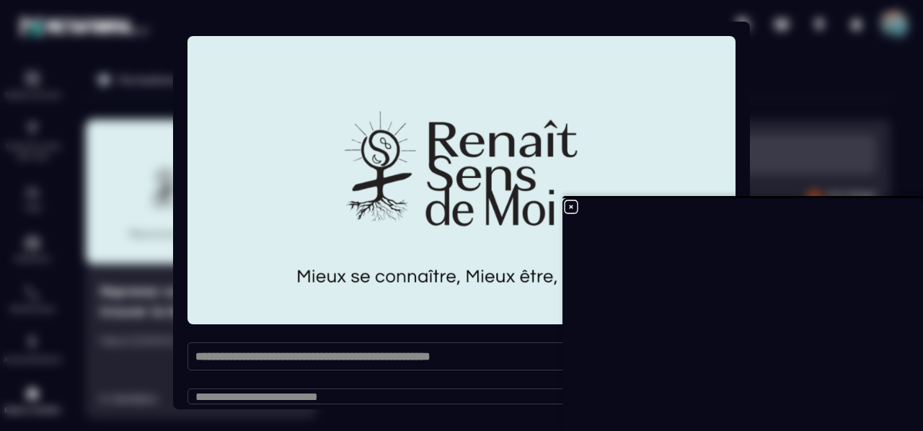
scroll to position [19, 0]
click at [443, 400] on textarea "**********" at bounding box center [455, 397] width 537 height 16
click at [502, 394] on textarea "**********" at bounding box center [455, 397] width 537 height 16
click at [549, 400] on textarea "**********" at bounding box center [455, 397] width 537 height 16
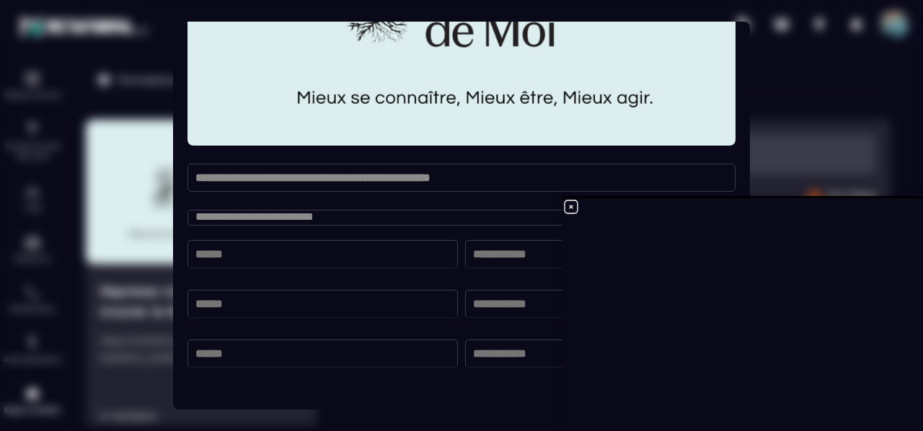
click at [496, 250] on input "Modal window" at bounding box center [600, 254] width 270 height 28
drag, startPoint x: 368, startPoint y: 214, endPoint x: 200, endPoint y: 213, distance: 167.2
drag, startPoint x: 200, startPoint y: 213, endPoint x: 510, endPoint y: 152, distance: 315.1
click at [510, 152] on div "**********" at bounding box center [461, 36] width 548 height 359
click at [409, 221] on textarea "**********" at bounding box center [455, 218] width 537 height 16
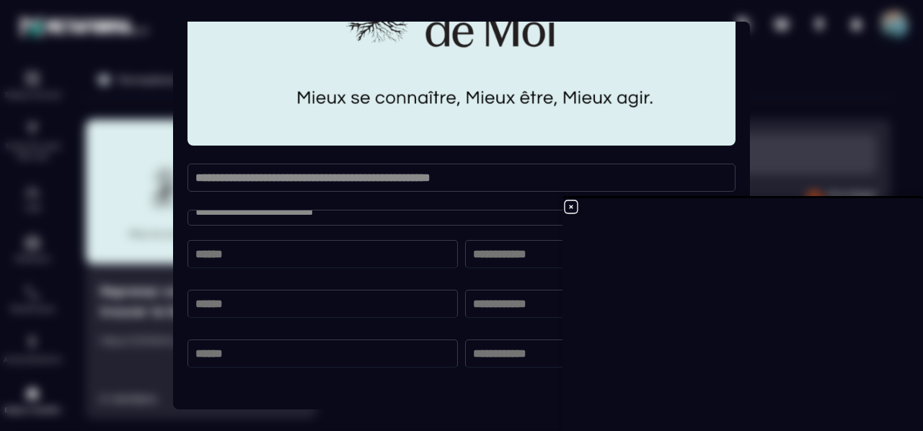
scroll to position [6, 0]
type textarea "*"
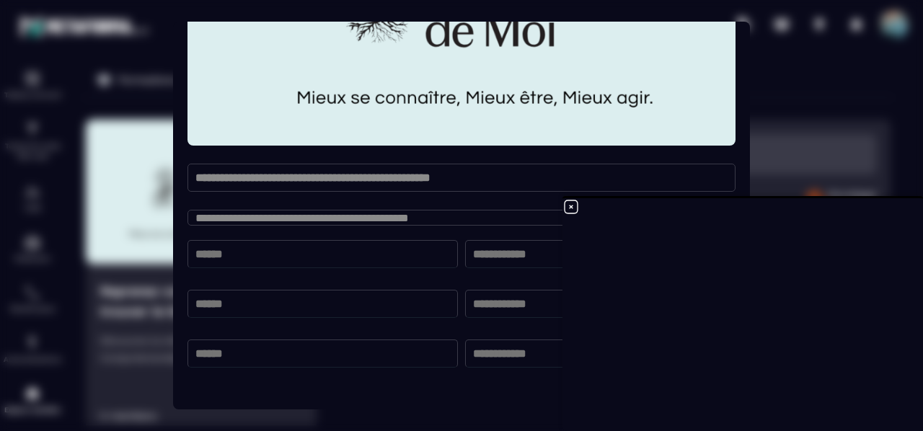
type textarea "**********"
click at [270, 263] on input "Modal window" at bounding box center [322, 254] width 270 height 28
type input "**********"
click at [486, 243] on input "Modal window" at bounding box center [600, 254] width 270 height 28
type input "********"
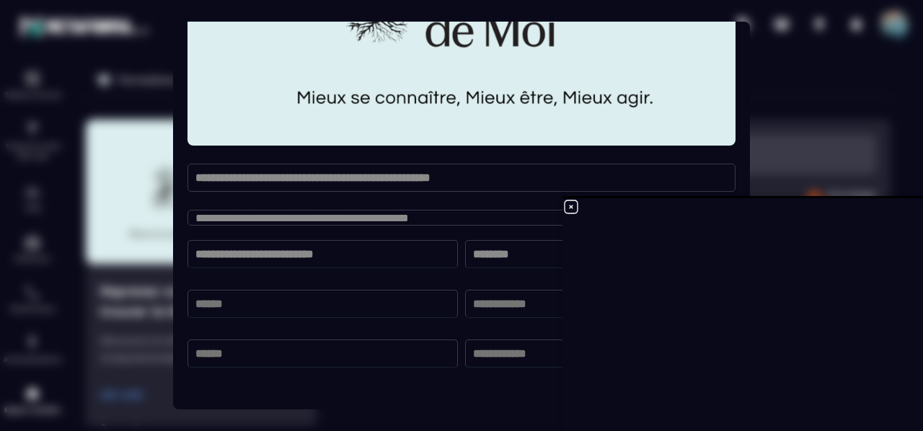
click at [482, 386] on div "Annuler Envoyer" at bounding box center [461, 395] width 548 height 27
click at [187, 394] on div "Annuler Envoyer" at bounding box center [461, 395] width 548 height 27
drag, startPoint x: 187, startPoint y: 394, endPoint x: 551, endPoint y: 357, distance: 365.2
click at [551, 216] on div "**********" at bounding box center [461, 36] width 548 height 359
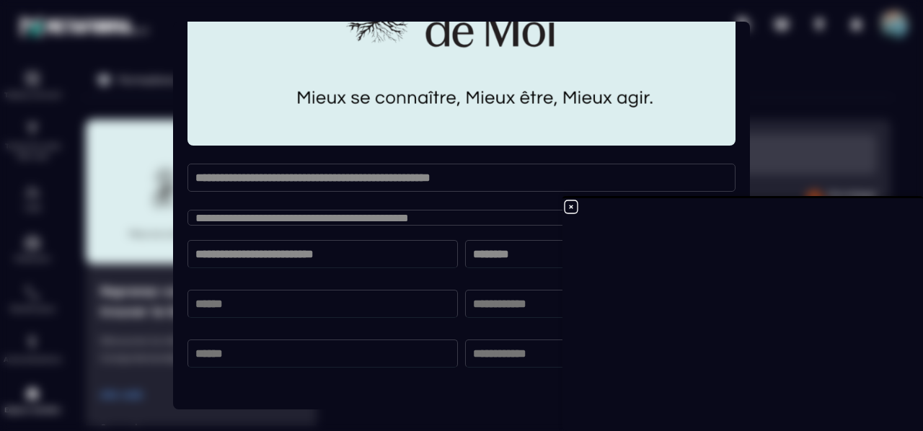
click at [569, 197] on div at bounding box center [742, 313] width 360 height 235
click at [569, 211] on icon at bounding box center [570, 206] width 17 height 17
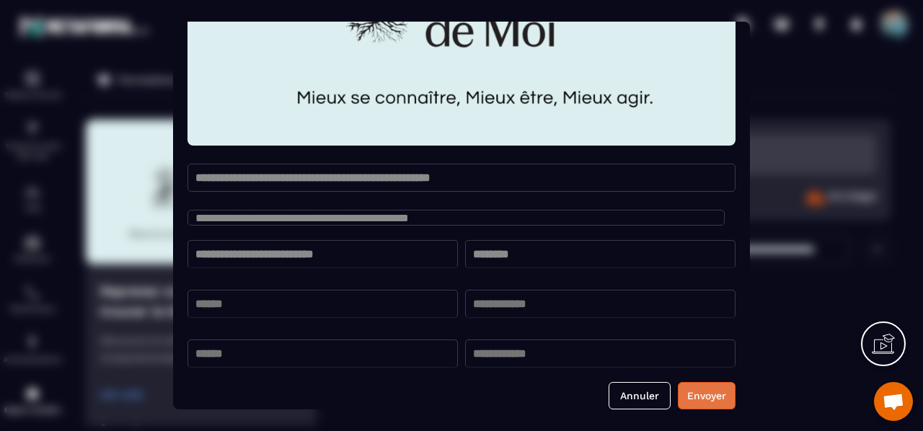
click at [700, 398] on button "Envoyer" at bounding box center [707, 395] width 58 height 27
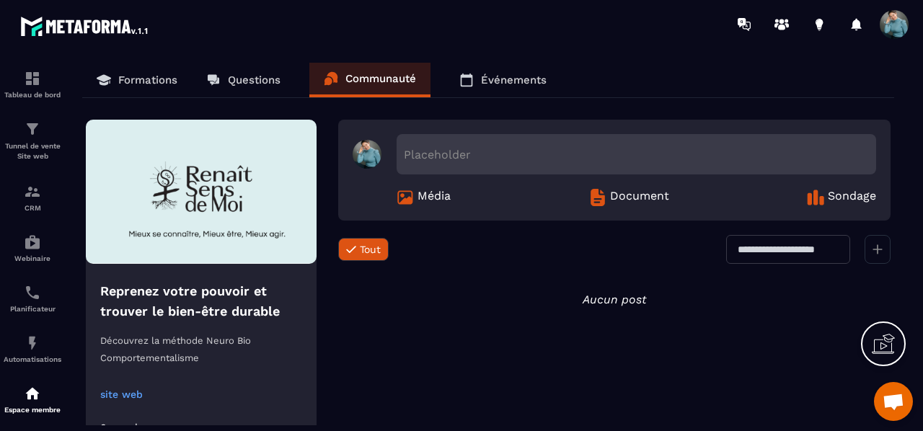
click at [892, 345] on icon at bounding box center [882, 343] width 23 height 23
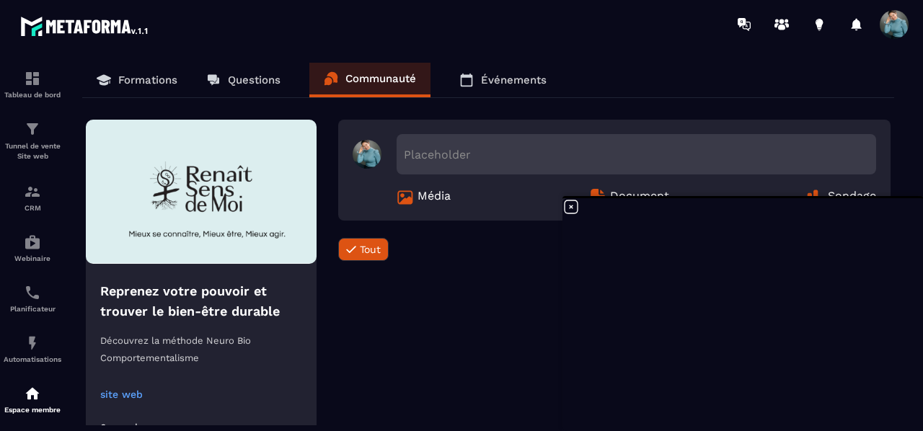
click at [428, 155] on div "Placeholder" at bounding box center [635, 154] width 479 height 40
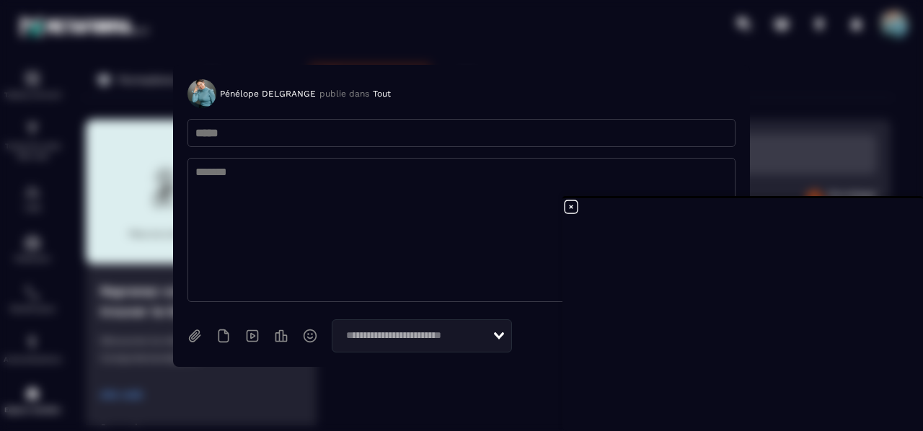
drag, startPoint x: 428, startPoint y: 155, endPoint x: 205, endPoint y: 172, distance: 224.1
click at [205, 172] on textarea "Modal window" at bounding box center [461, 230] width 548 height 144
paste textarea "**********"
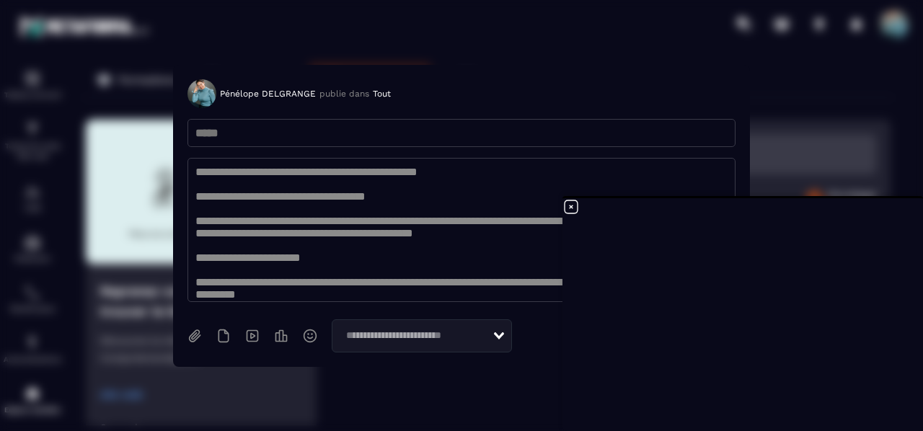
scroll to position [304, 0]
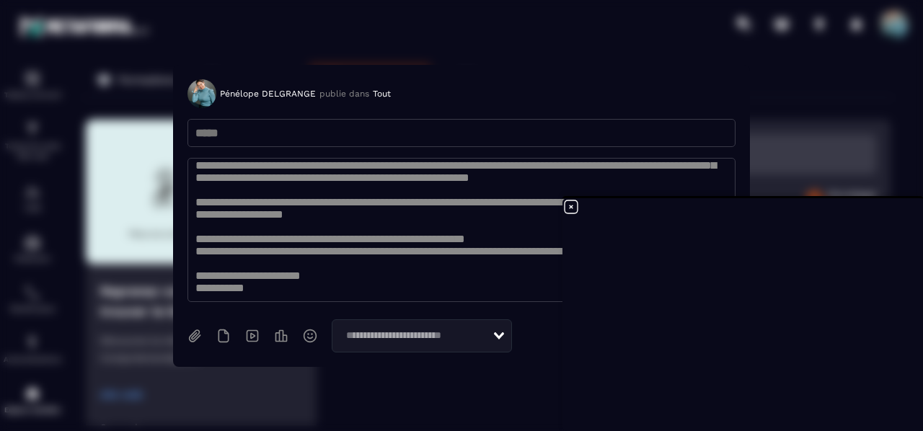
click at [499, 172] on textarea "Modal window" at bounding box center [461, 230] width 548 height 144
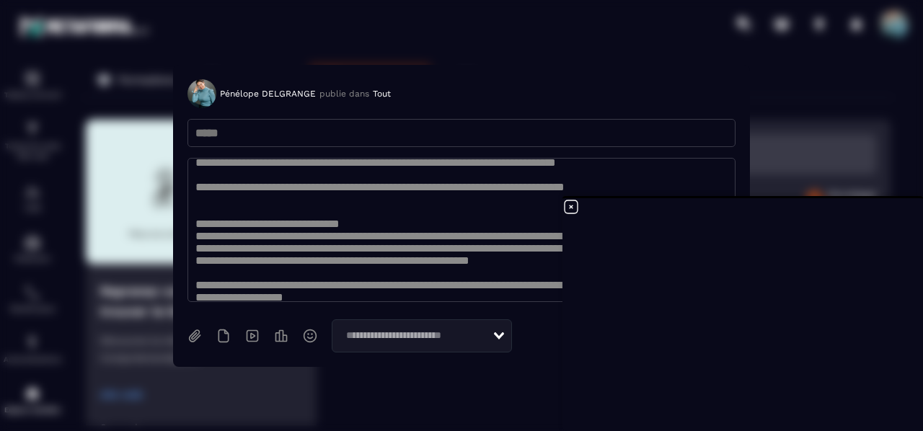
scroll to position [131, 0]
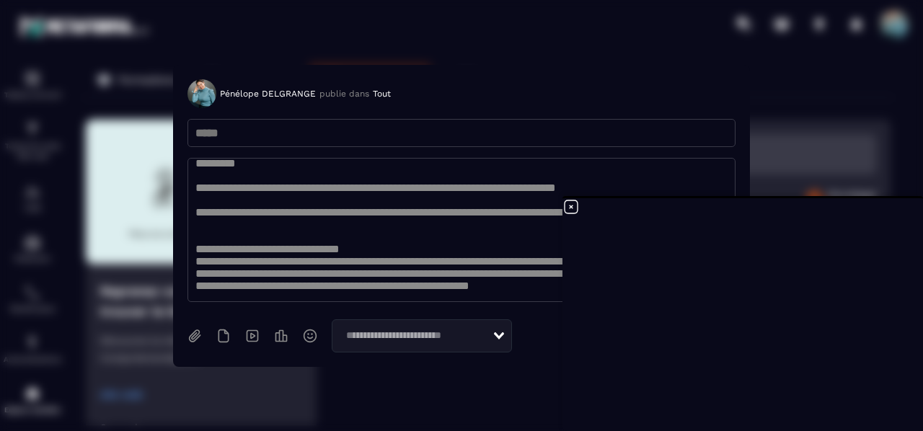
click at [338, 168] on textarea "Modal window" at bounding box center [461, 230] width 548 height 144
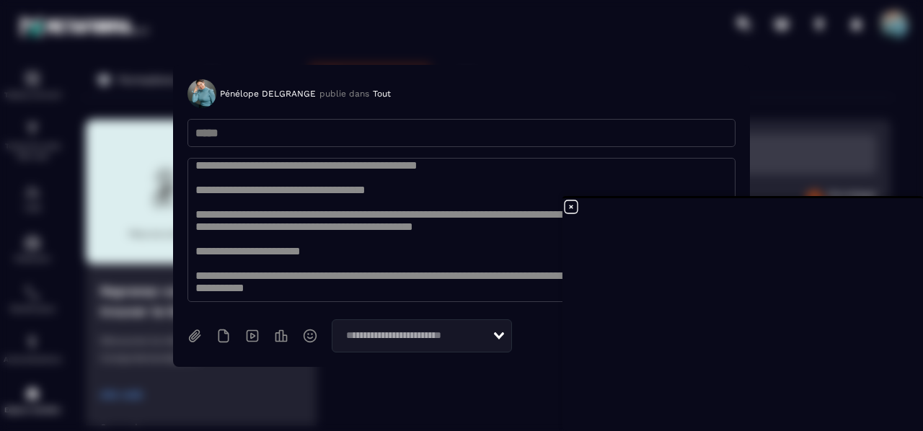
scroll to position [0, 0]
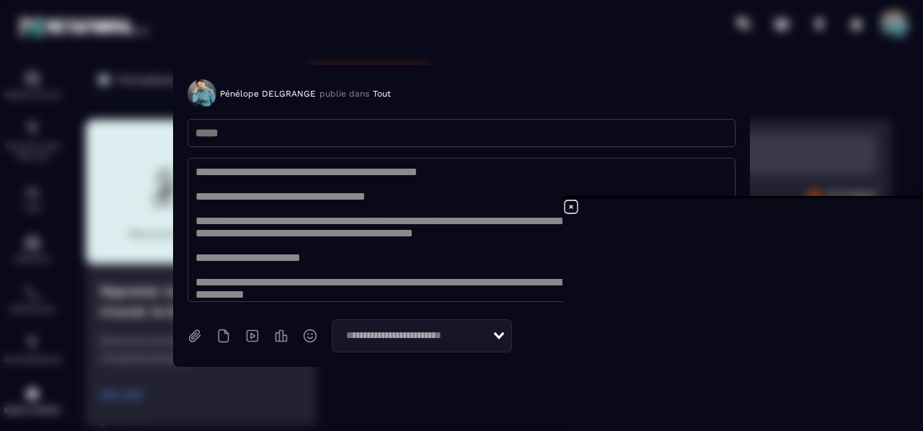
drag, startPoint x: 531, startPoint y: 171, endPoint x: 199, endPoint y: 174, distance: 331.6
click at [199, 174] on textarea "Modal window" at bounding box center [461, 230] width 548 height 144
click at [225, 178] on textarea "Modal window" at bounding box center [461, 230] width 548 height 144
drag, startPoint x: 199, startPoint y: 174, endPoint x: 483, endPoint y: 171, distance: 284.0
drag, startPoint x: 483, startPoint y: 171, endPoint x: 327, endPoint y: 194, distance: 158.1
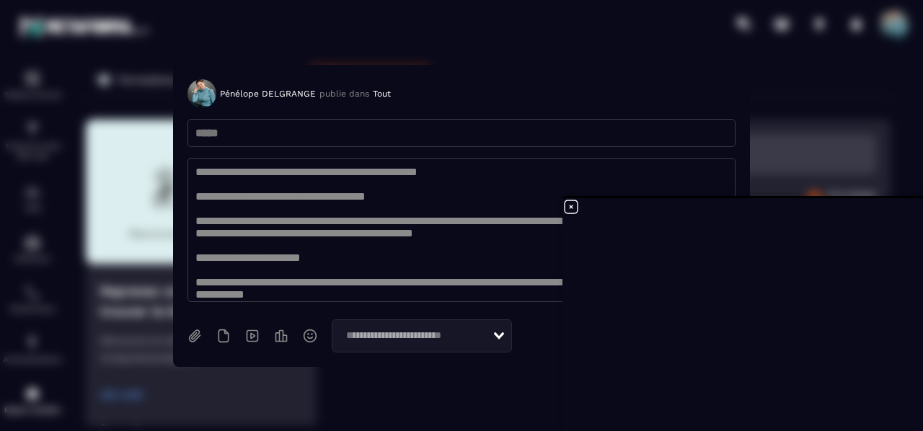
click at [327, 194] on textarea "Modal window" at bounding box center [461, 230] width 548 height 144
drag, startPoint x: 547, startPoint y: 172, endPoint x: 190, endPoint y: 172, distance: 357.5
click at [190, 172] on textarea "Modal window" at bounding box center [461, 230] width 548 height 144
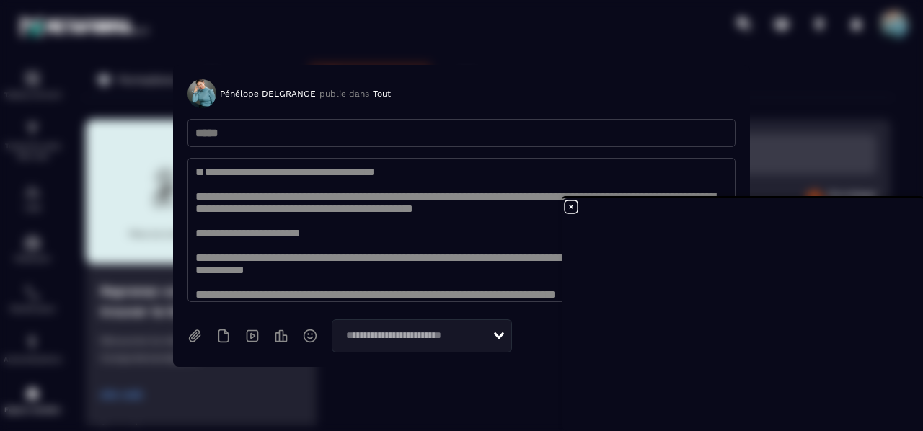
type textarea "**********"
click at [226, 138] on input "Modal window" at bounding box center [461, 133] width 548 height 28
paste input "**********"
type input "**********"
click at [196, 207] on textarea "Modal window" at bounding box center [461, 230] width 548 height 144
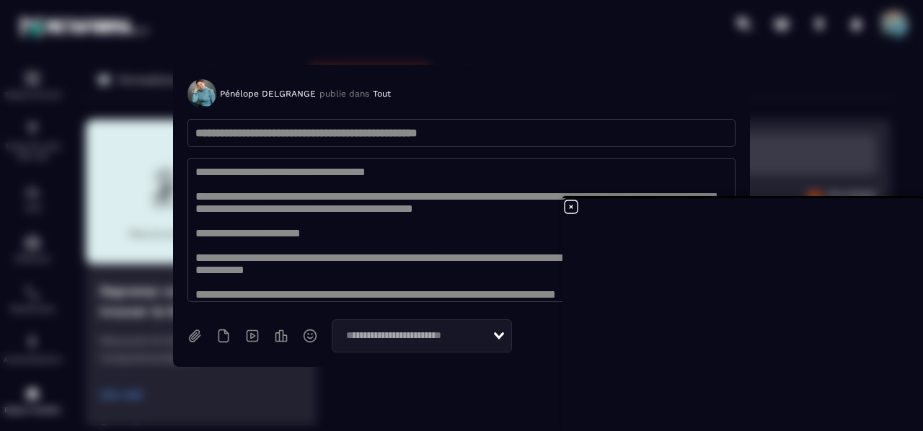
click at [404, 244] on textarea "Modal window" at bounding box center [461, 230] width 548 height 144
type textarea "**********"
click at [572, 213] on icon at bounding box center [570, 206] width 13 height 13
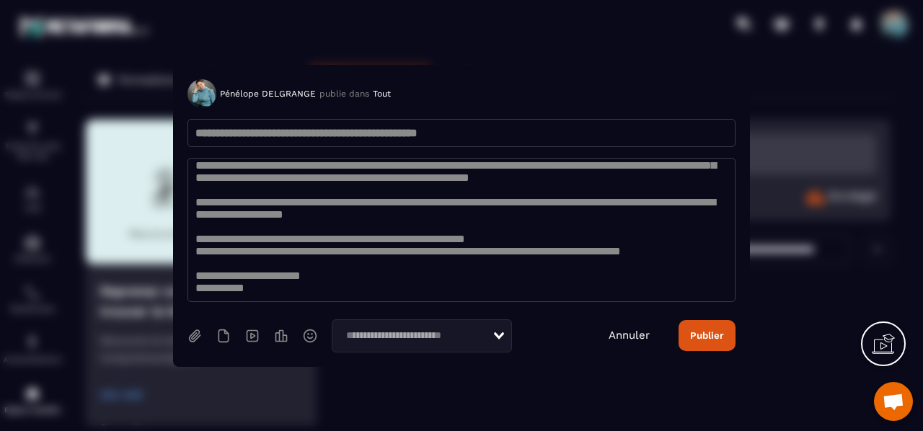
scroll to position [280, 0]
click at [708, 331] on button "Publier" at bounding box center [706, 335] width 57 height 31
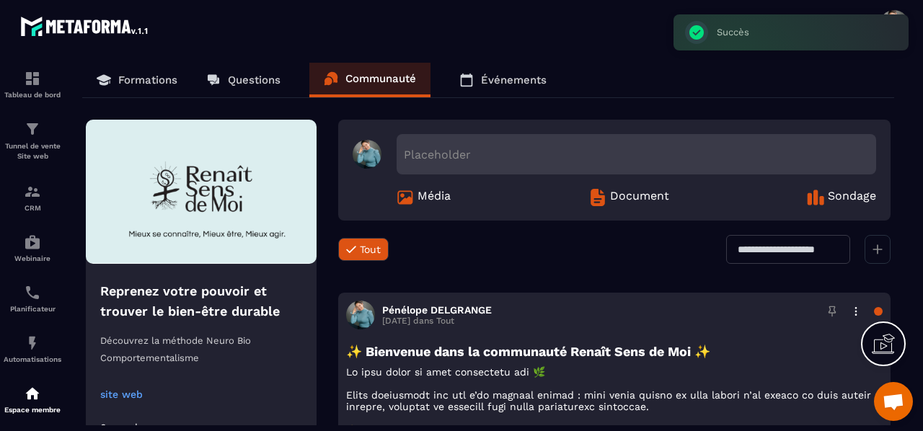
click at [921, 341] on section "Tableau de bord Tunnel de vente Site web CRM Webinaire Planificateur Automatisa…" at bounding box center [461, 243] width 923 height 391
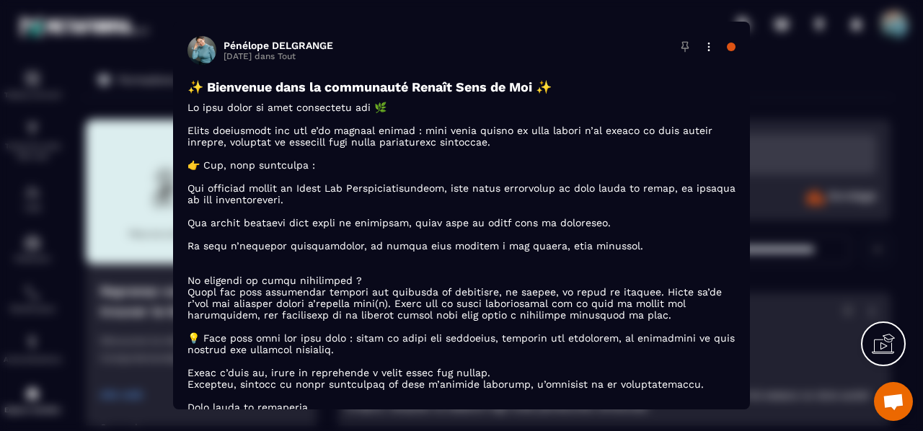
scroll to position [156, 0]
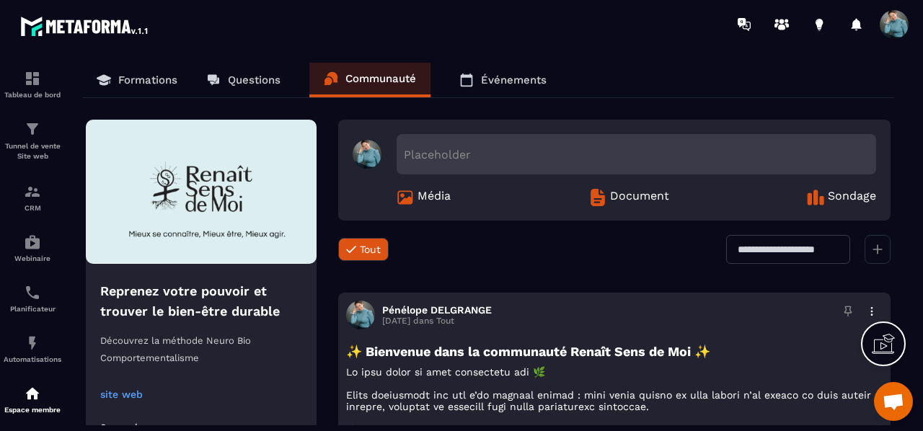
click at [510, 76] on p "Événements" at bounding box center [514, 80] width 66 height 13
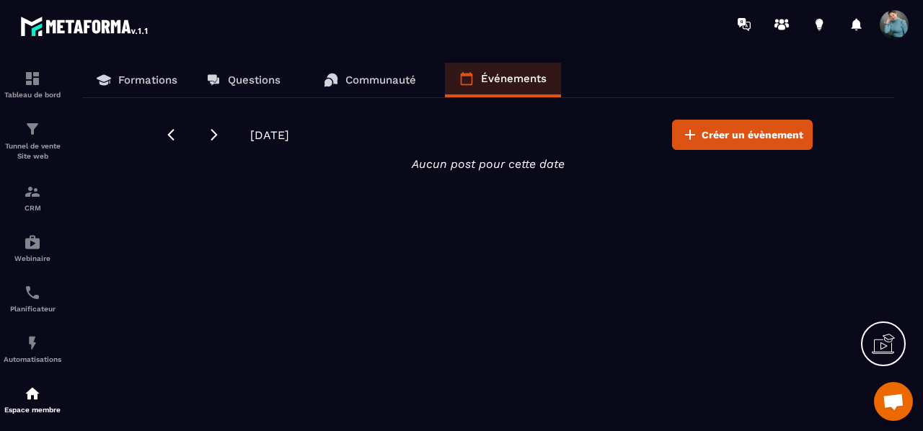
click at [125, 74] on p "Formations" at bounding box center [147, 80] width 59 height 13
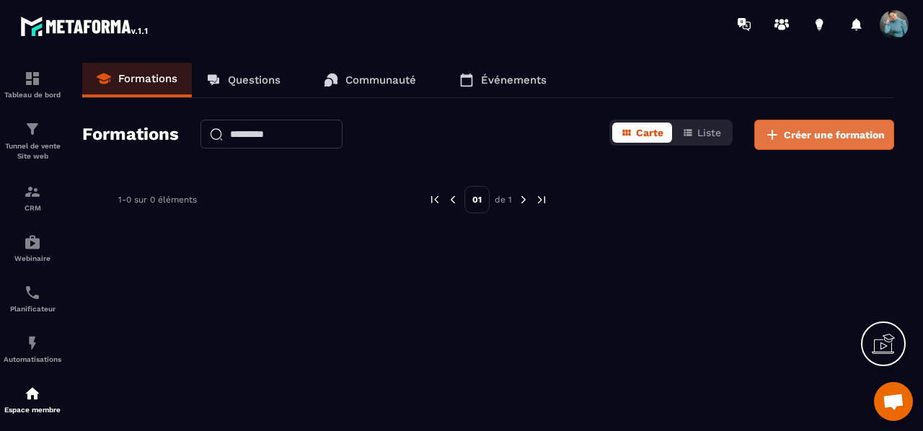
click at [821, 125] on button "Créer une formation" at bounding box center [824, 135] width 140 height 30
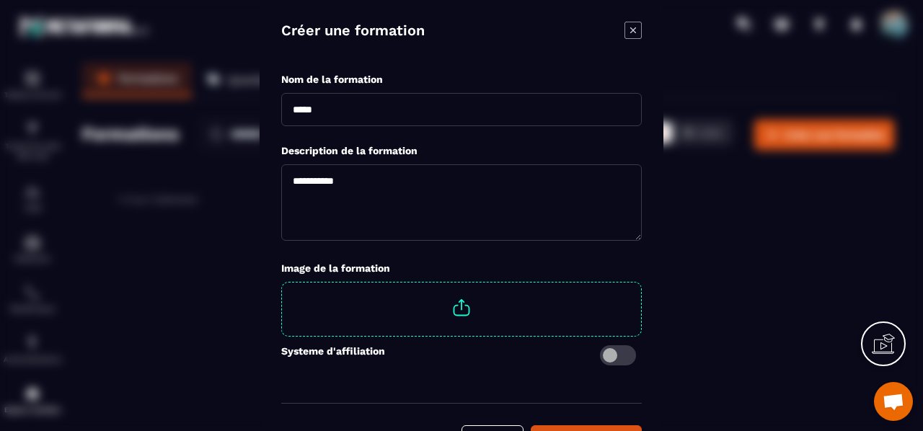
click at [383, 111] on input "Modal window" at bounding box center [461, 109] width 360 height 33
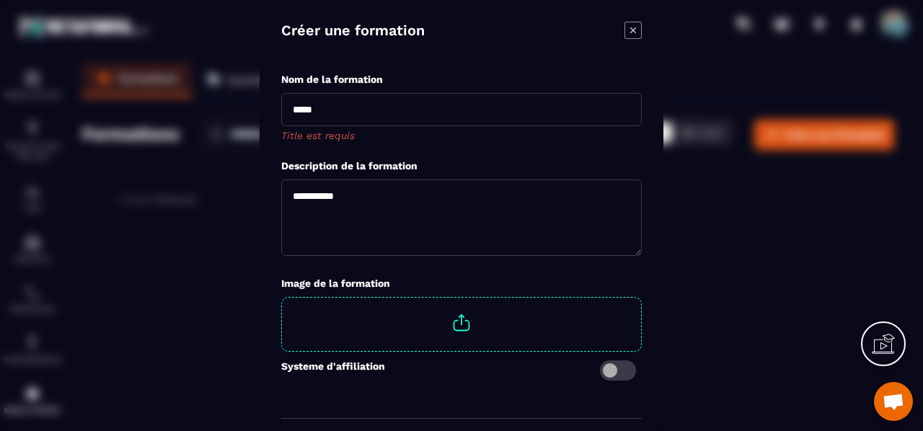
click at [616, 352] on div "Systeme d'affiliation" at bounding box center [461, 374] width 360 height 45
click at [610, 366] on span "Modal window" at bounding box center [618, 370] width 36 height 20
click at [631, 367] on span "Modal window" at bounding box center [618, 370] width 36 height 20
click at [922, 384] on div "Modal window" at bounding box center [461, 215] width 923 height 431
click at [823, 406] on div "Modal window" at bounding box center [461, 215] width 923 height 431
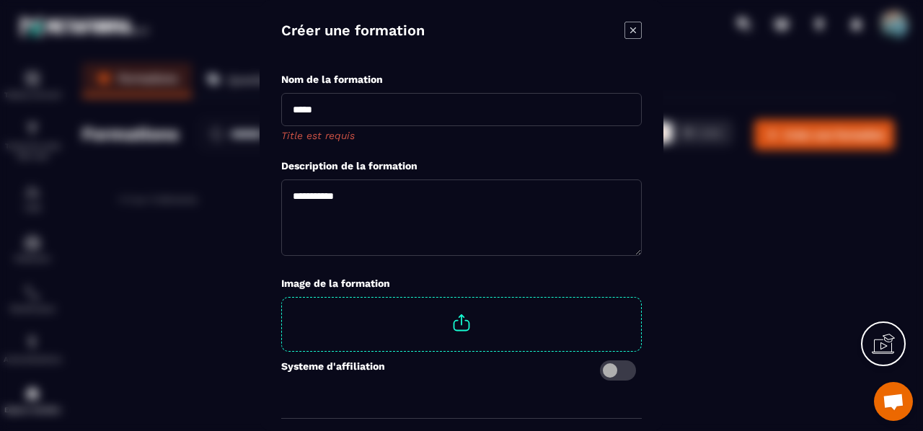
click at [823, 406] on div "Modal window" at bounding box center [461, 215] width 923 height 431
drag, startPoint x: 823, startPoint y: 406, endPoint x: 918, endPoint y: 169, distance: 254.9
click at [918, 169] on div "Modal window" at bounding box center [461, 215] width 923 height 431
click at [633, 31] on icon "Modal window" at bounding box center [633, 30] width 6 height 6
